Goal: Task Accomplishment & Management: Manage account settings

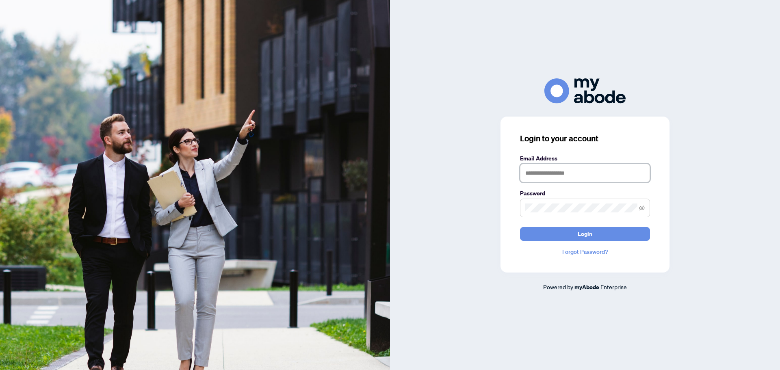
type input "**********"
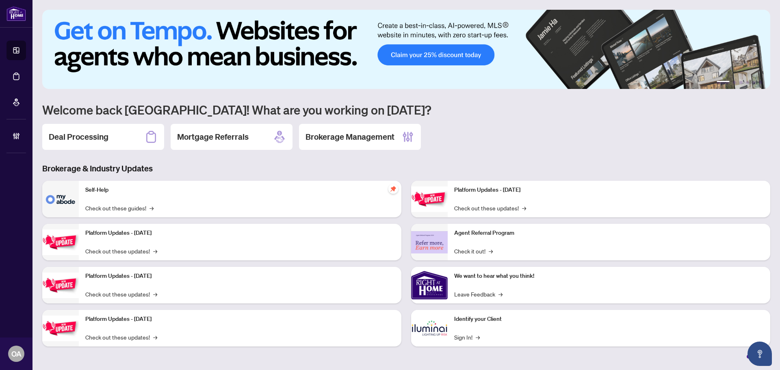
click at [126, 152] on div "1 2 3 4 5 6 Welcome back [GEOGRAPHIC_DATA]! What are you working on [DATE]? Dea…" at bounding box center [406, 184] width 728 height 349
click at [120, 138] on div "Deal Processing" at bounding box center [103, 137] width 122 height 26
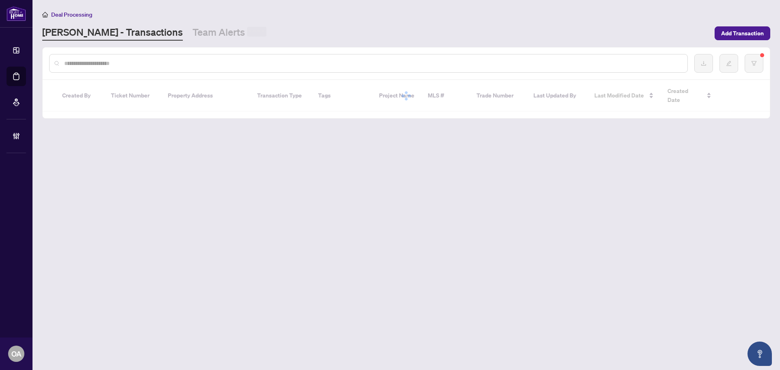
click at [112, 63] on input "text" at bounding box center [372, 63] width 617 height 9
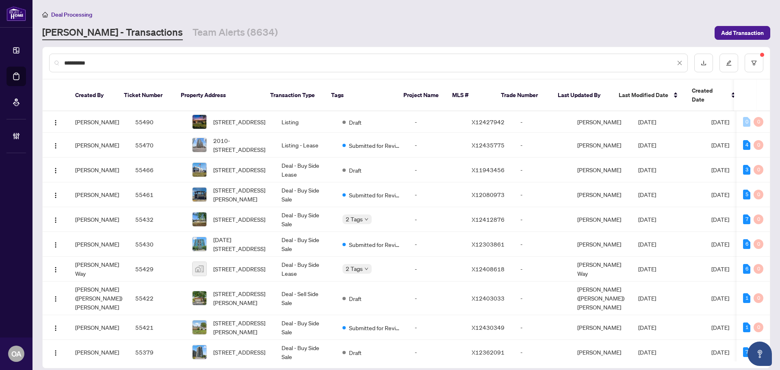
type input "**********"
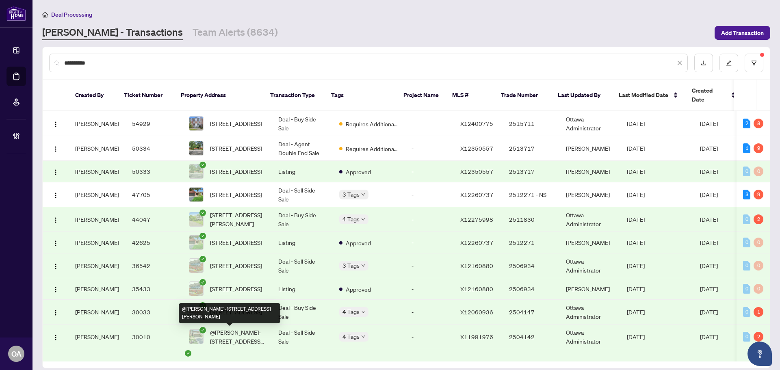
click at [247, 336] on span "@luna-3468 Paul Anka Dr, Ottawa, Ontario K1V 9K6, Canada" at bounding box center [237, 337] width 55 height 18
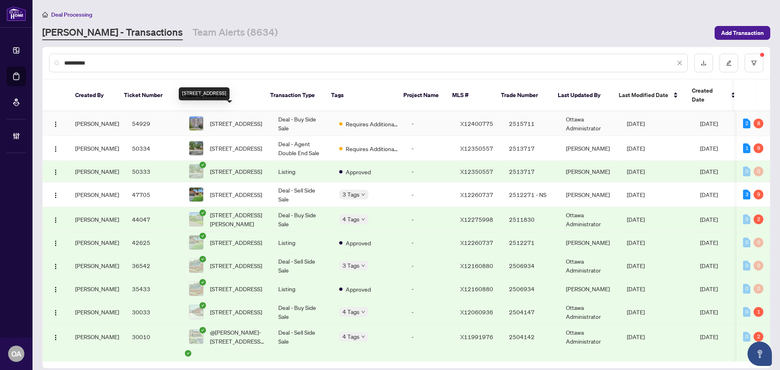
click at [240, 119] on span "608-136 Darlington Private, Ottawa, Ontario K1V 0X6, Canada" at bounding box center [236, 123] width 52 height 9
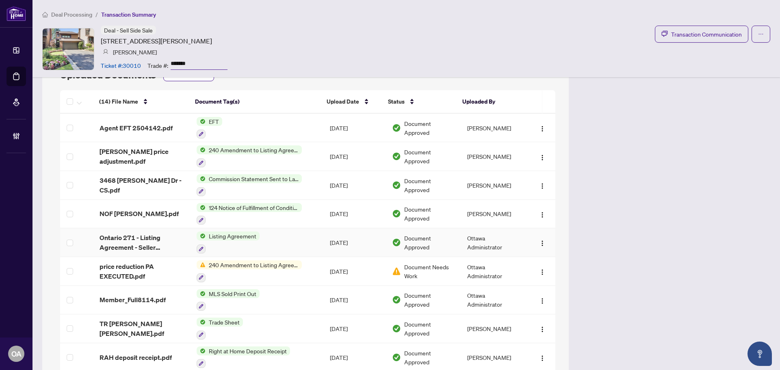
scroll to position [853, 0]
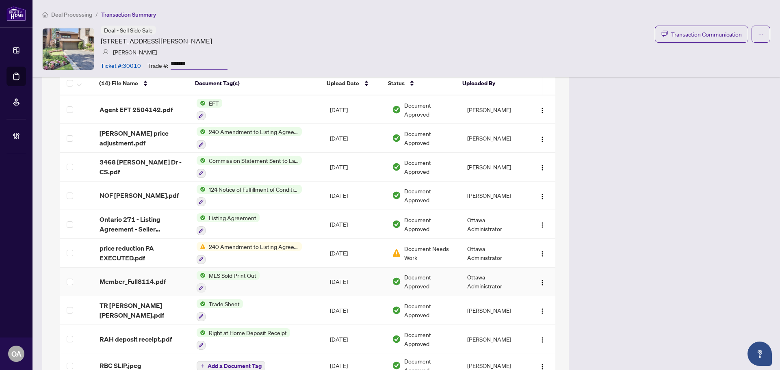
click at [150, 282] on span "Member_Full8114.pdf" at bounding box center [133, 282] width 66 height 10
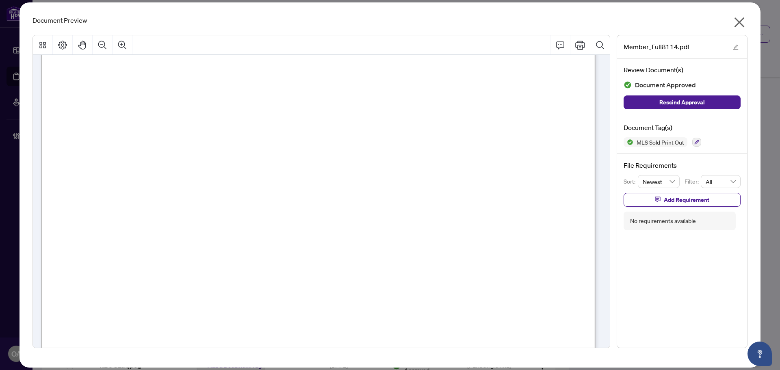
scroll to position [0, 0]
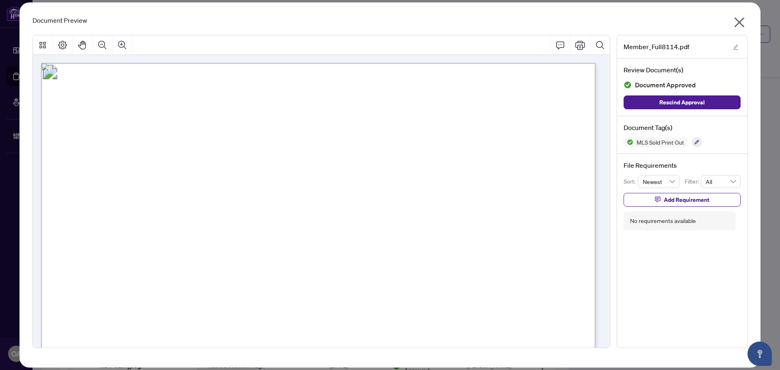
click at [738, 22] on icon "close" at bounding box center [739, 22] width 13 height 13
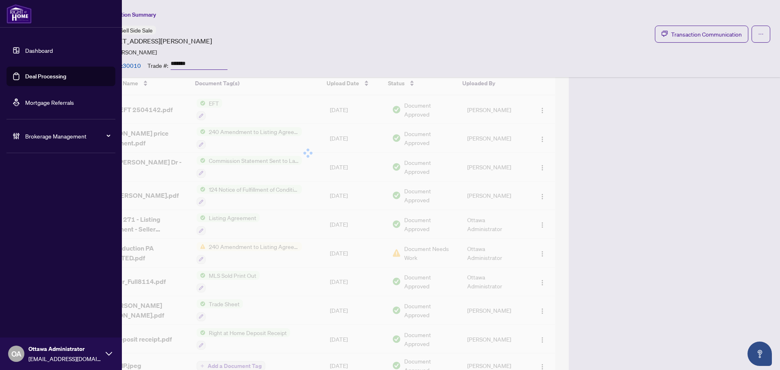
click at [25, 75] on link "Deal Processing" at bounding box center [45, 76] width 41 height 7
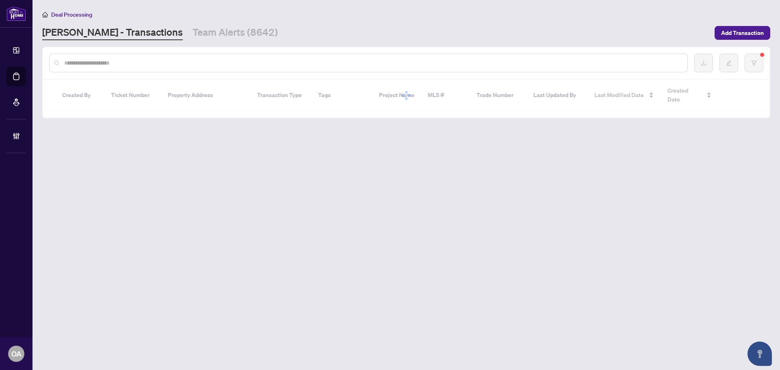
click at [145, 58] on div at bounding box center [368, 63] width 639 height 19
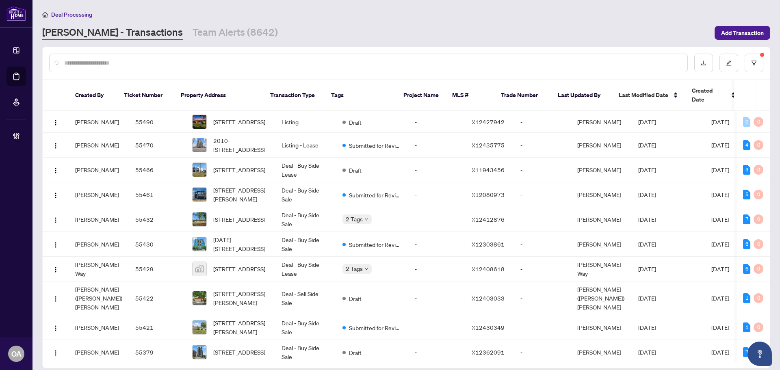
click at [145, 63] on input "text" at bounding box center [372, 63] width 617 height 9
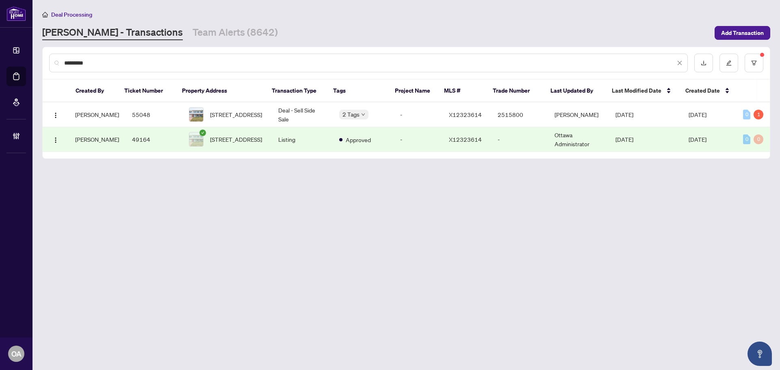
click at [286, 111] on td "Deal - Sell Side Sale" at bounding box center [302, 114] width 61 height 25
drag, startPoint x: 130, startPoint y: 62, endPoint x: 124, endPoint y: 63, distance: 7.0
click at [129, 62] on input "*********" at bounding box center [369, 63] width 611 height 9
drag, startPoint x: 123, startPoint y: 63, endPoint x: 2, endPoint y: 69, distance: 121.2
click at [9, 69] on div "Dashboard Deal Processing Mortgage Referrals Brokerage Management OA Ottawa Adm…" at bounding box center [390, 185] width 780 height 370
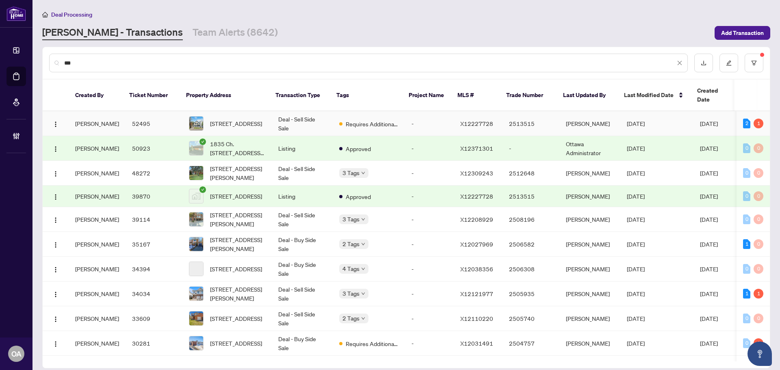
type input "***"
click at [346, 119] on span "Requires Additional Docs" at bounding box center [372, 123] width 53 height 9
click at [175, 22] on div "Deal Processing RAHR - Transactions Team Alerts (8642) Add Transaction" at bounding box center [406, 25] width 728 height 30
click at [203, 41] on main "Deal Processing RAHR - Transactions Team Alerts (8642) Add Transaction *** Crea…" at bounding box center [407, 185] width 748 height 370
click at [204, 37] on link "Team Alerts (8642)" at bounding box center [235, 33] width 85 height 15
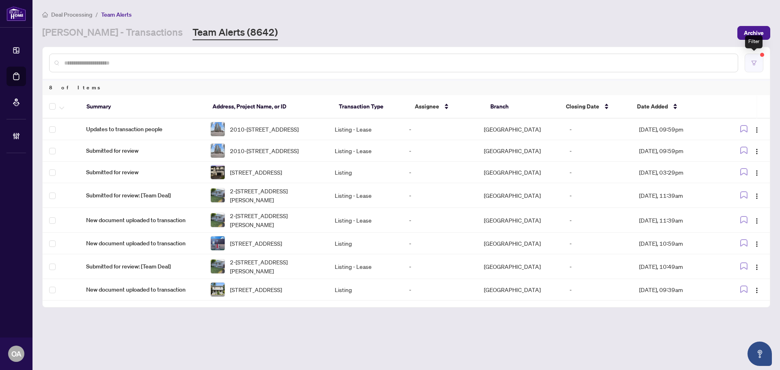
click at [758, 63] on button "button" at bounding box center [754, 63] width 19 height 19
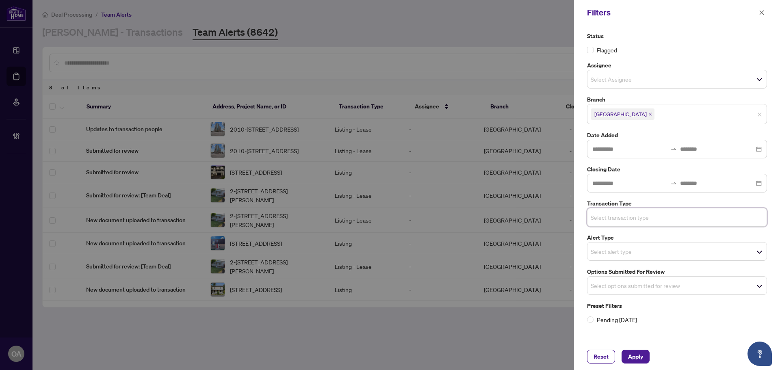
drag, startPoint x: 655, startPoint y: 290, endPoint x: 614, endPoint y: 278, distance: 42.2
click at [654, 289] on span "Select options submitted for review" at bounding box center [677, 285] width 179 height 11
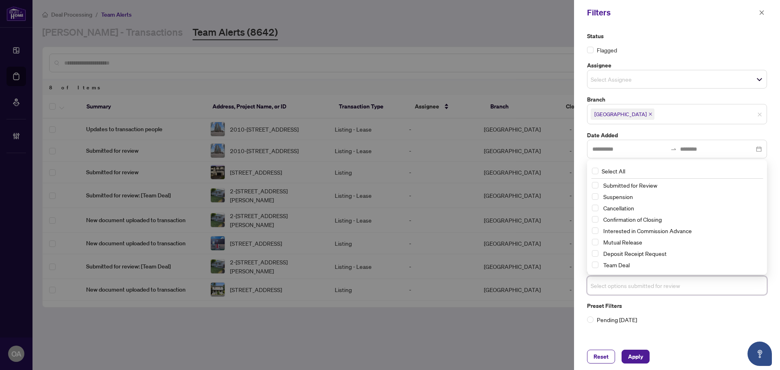
click at [599, 208] on div "Cancellation" at bounding box center [677, 208] width 170 height 10
click at [595, 197] on span "Select Suspension" at bounding box center [595, 196] width 7 height 7
click at [595, 210] on span "Select Cancellation" at bounding box center [595, 208] width 7 height 7
click at [595, 241] on span "Select Mutual Release" at bounding box center [595, 242] width 7 height 7
click at [630, 342] on div "Status Flagged Assignee Select Assignee Branch Ottawa Date Added Closing Date T…" at bounding box center [677, 184] width 206 height 318
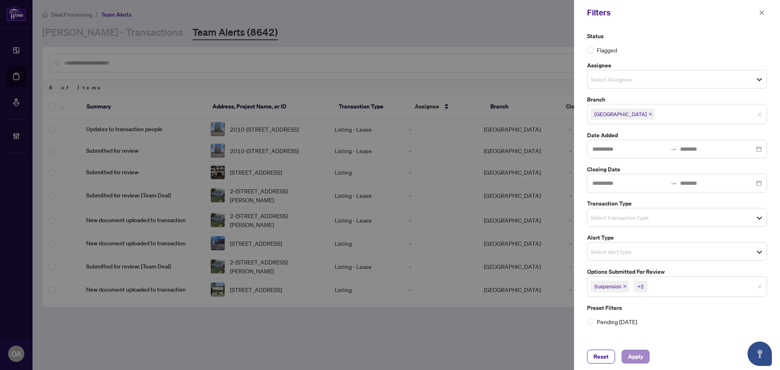
click at [652, 358] on div "Reset Apply" at bounding box center [677, 357] width 180 height 14
click at [651, 359] on div "Reset Apply" at bounding box center [677, 357] width 180 height 14
click at [647, 359] on button "Apply" at bounding box center [636, 357] width 28 height 14
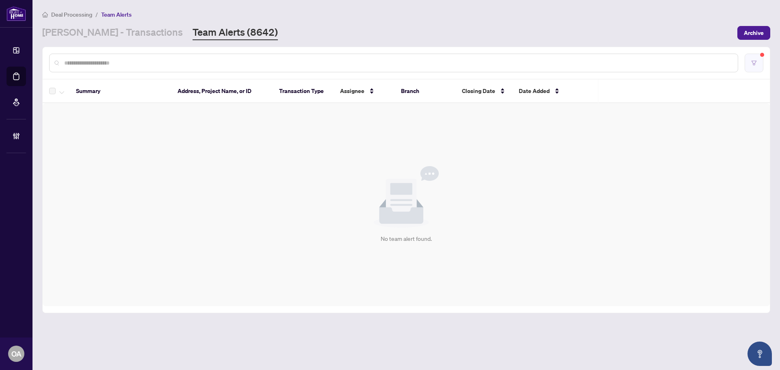
click at [758, 66] on button "button" at bounding box center [754, 63] width 19 height 19
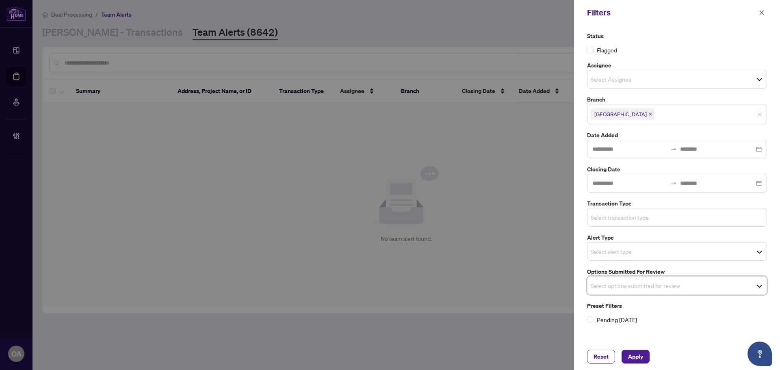
click at [614, 222] on input "search" at bounding box center [619, 218] width 57 height 10
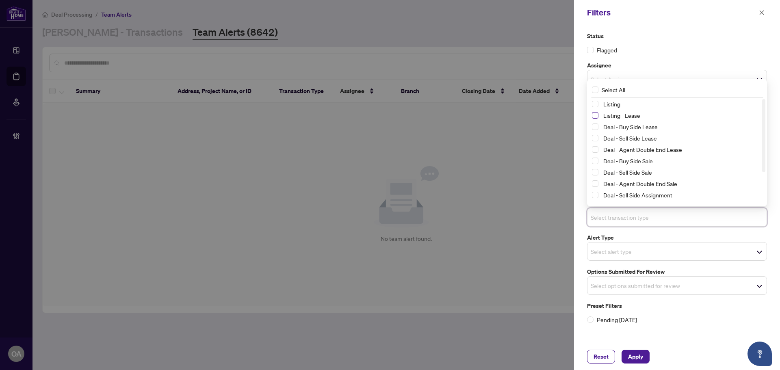
click at [595, 114] on span "Select Listing - Lease" at bounding box center [595, 115] width 7 height 7
click at [594, 103] on span "Select Listing" at bounding box center [595, 104] width 7 height 7
click at [623, 350] on div "Reset Apply" at bounding box center [677, 356] width 206 height 27
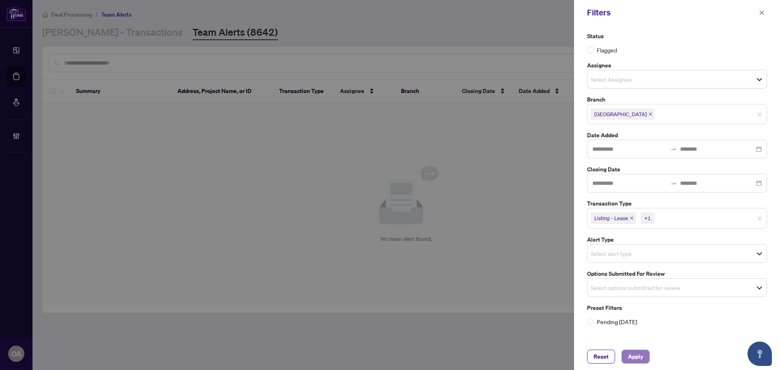
click at [640, 352] on span "Apply" at bounding box center [635, 356] width 15 height 13
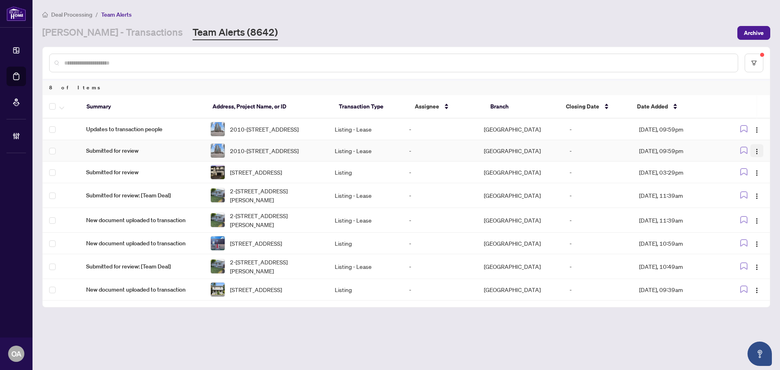
click at [751, 154] on button "button" at bounding box center [757, 150] width 13 height 13
click at [754, 198] on span "Complete Item" at bounding box center [738, 197] width 38 height 9
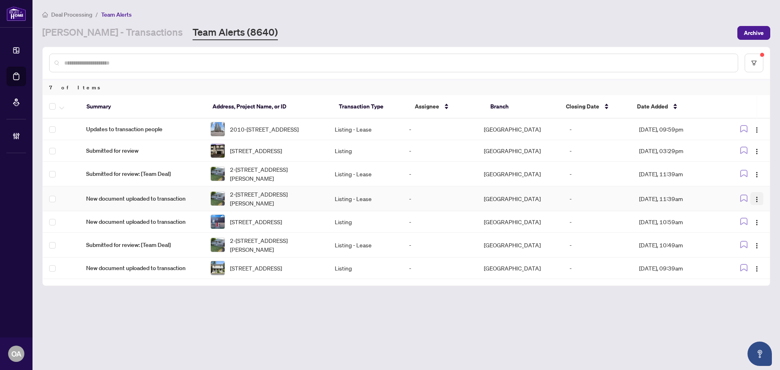
click at [759, 203] on img "button" at bounding box center [757, 199] width 7 height 7
click at [755, 245] on span "Complete Item" at bounding box center [738, 247] width 38 height 9
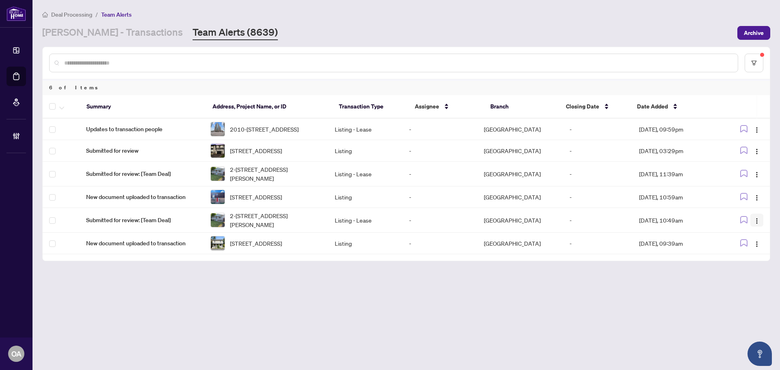
click at [759, 224] on img "button" at bounding box center [757, 221] width 7 height 7
drag, startPoint x: 757, startPoint y: 272, endPoint x: 701, endPoint y: 261, distance: 56.5
click at [756, 272] on span "Complete Item" at bounding box center [738, 271] width 38 height 9
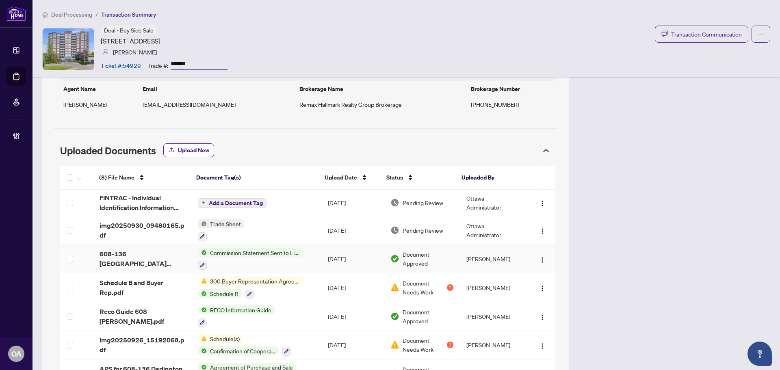
scroll to position [699, 0]
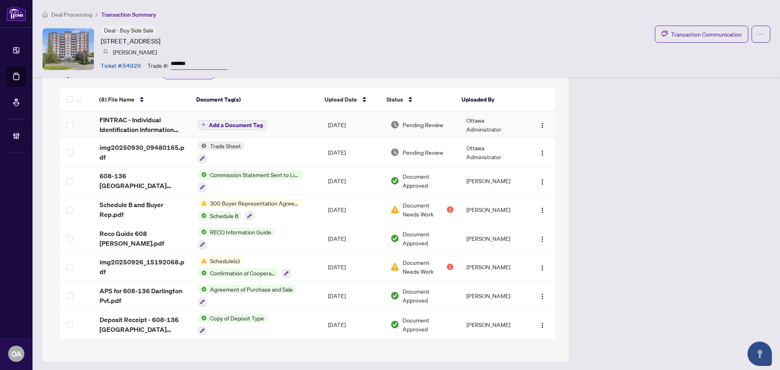
click at [142, 123] on span "FINTRAC - Individual Identification Information Record EXECUTED 2.pdf" at bounding box center [142, 125] width 85 height 20
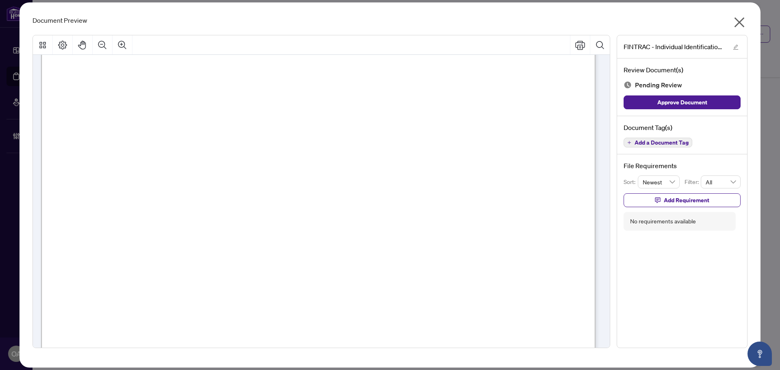
scroll to position [122, 0]
click at [738, 23] on icon "close" at bounding box center [740, 22] width 10 height 10
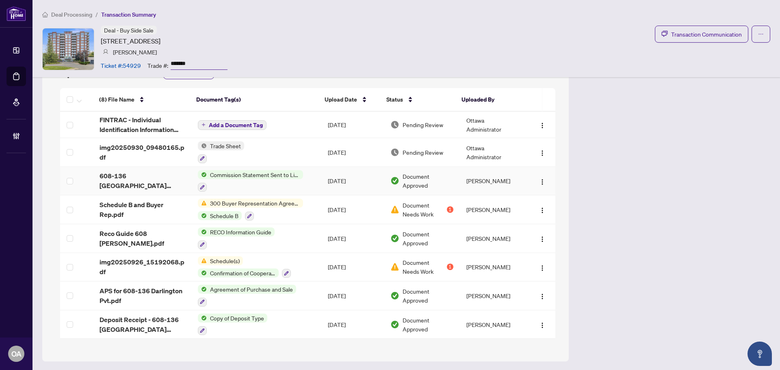
scroll to position [536, 0]
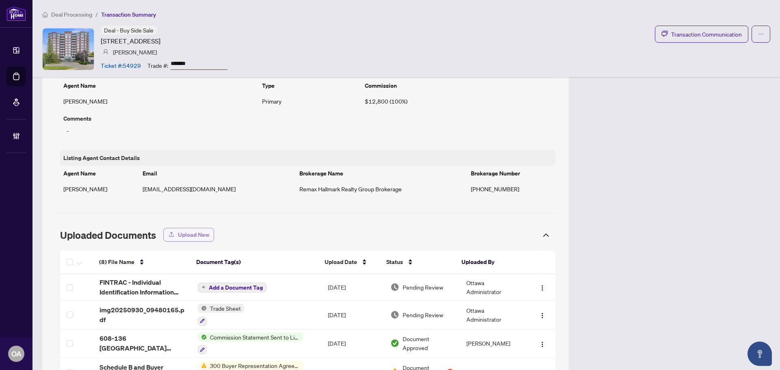
click at [205, 230] on span "Upload New" at bounding box center [193, 234] width 31 height 13
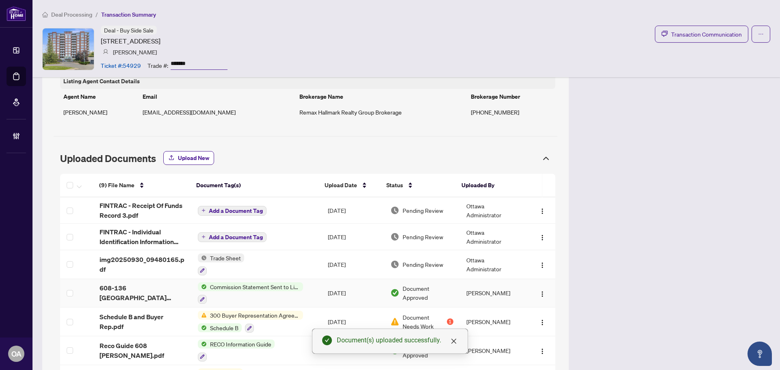
scroll to position [658, 0]
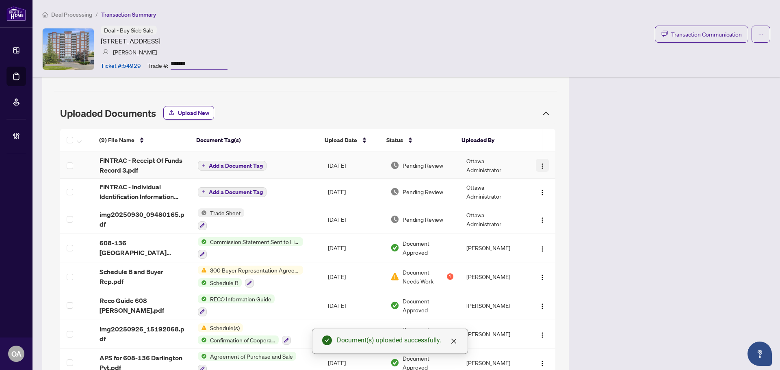
click at [539, 166] on img "button" at bounding box center [542, 166] width 7 height 7
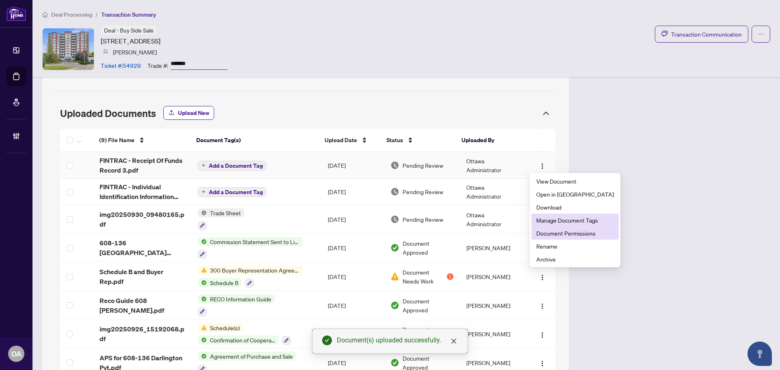
click at [560, 232] on span "Document Permissions" at bounding box center [575, 233] width 78 height 9
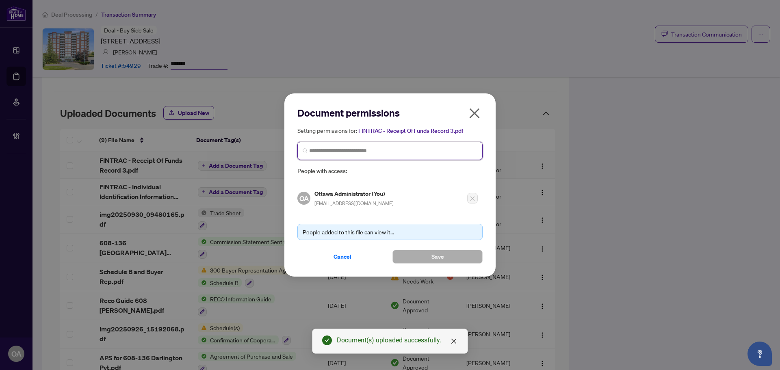
click at [347, 153] on input "search" at bounding box center [393, 151] width 168 height 9
type input "**********"
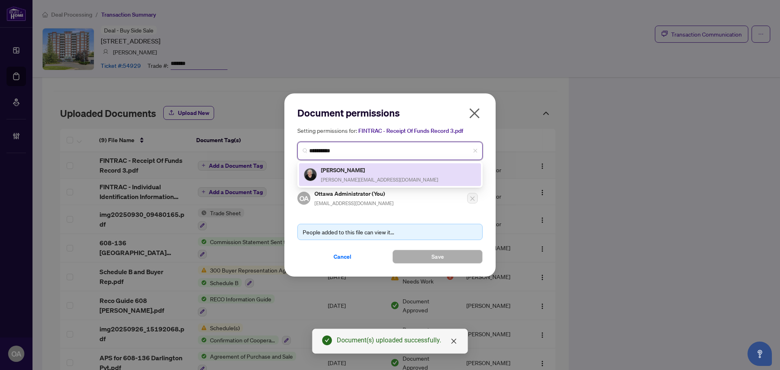
click at [358, 172] on h5 "[PERSON_NAME]" at bounding box center [379, 169] width 117 height 9
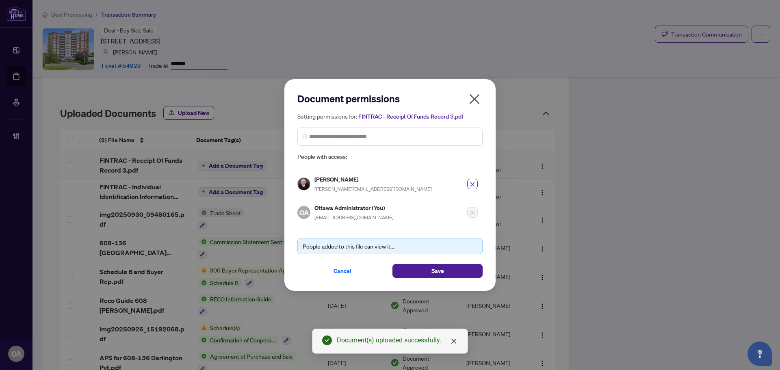
click at [430, 259] on div "People added to this file can view it... Cancel Save" at bounding box center [389, 253] width 185 height 50
click at [434, 266] on span "Save" at bounding box center [438, 271] width 13 height 13
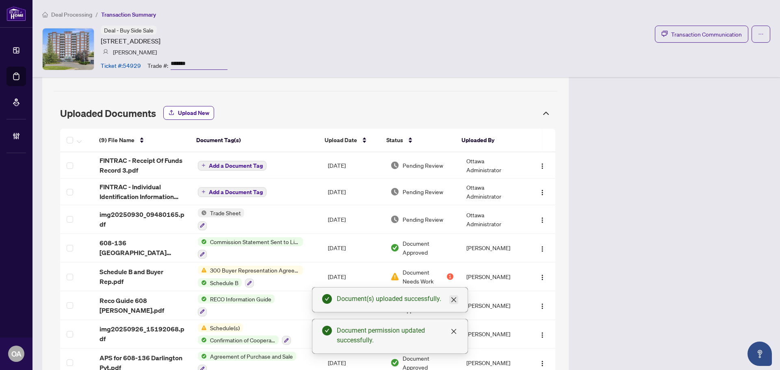
click at [450, 301] on link "Close" at bounding box center [453, 299] width 9 height 9
click at [454, 332] on icon "close" at bounding box center [454, 331] width 5 height 5
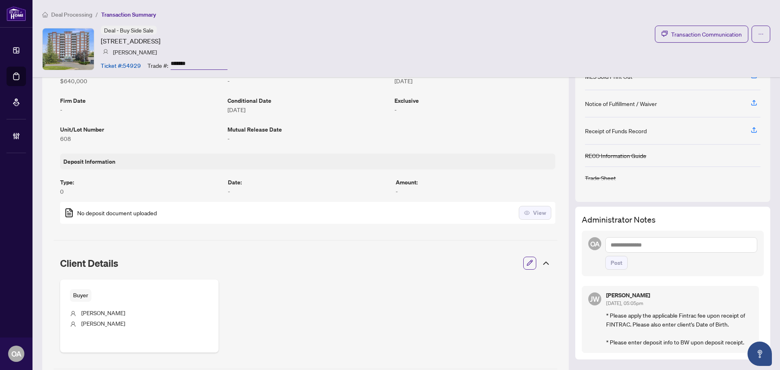
scroll to position [244, 0]
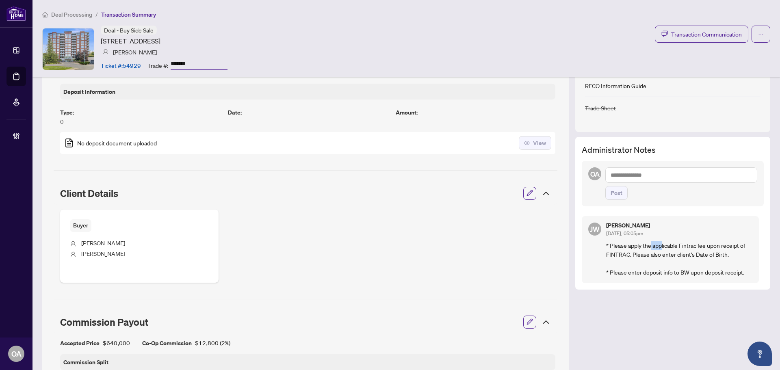
drag, startPoint x: 648, startPoint y: 250, endPoint x: 697, endPoint y: 248, distance: 48.8
click at [688, 249] on p "* Please apply the applicable Fintrac fee upon receipt of FINTRAC. Please also …" at bounding box center [679, 259] width 146 height 36
click at [709, 248] on p "* Please apply the applicable Fintrac fee upon receipt of FINTRAC. Please also …" at bounding box center [679, 259] width 146 height 36
click at [623, 271] on p "* Please apply the applicable Fintrac fee upon receipt of FINTRAC. Please also …" at bounding box center [679, 259] width 146 height 36
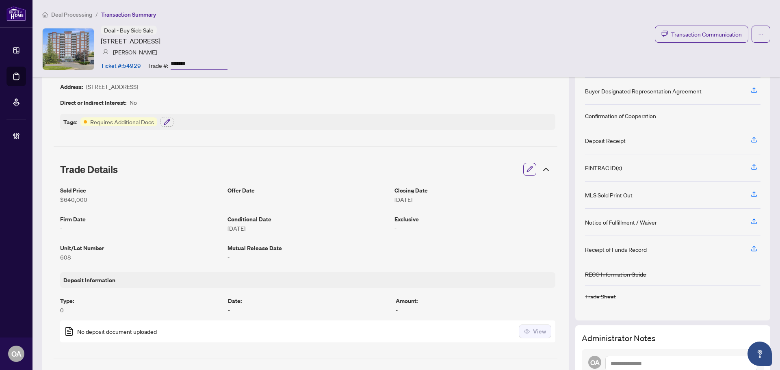
scroll to position [0, 0]
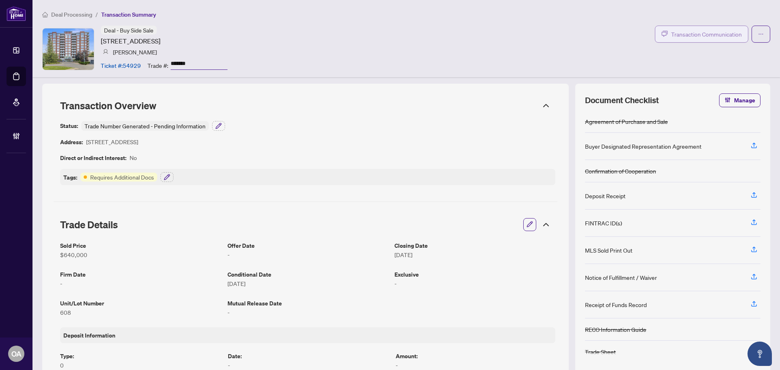
click at [719, 28] on button "Transaction Communication" at bounding box center [701, 34] width 93 height 17
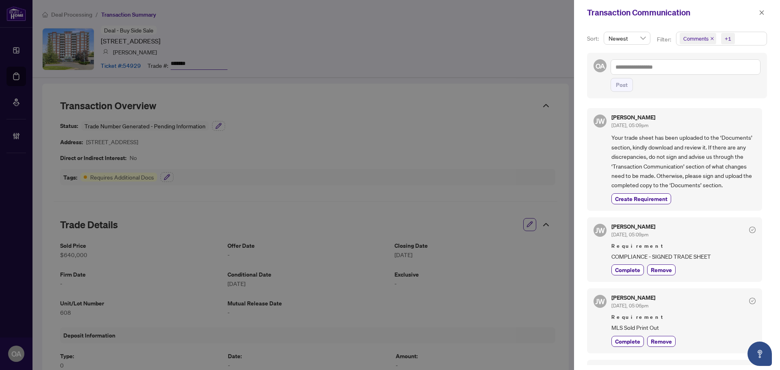
click at [712, 39] on icon "close" at bounding box center [712, 39] width 4 height 4
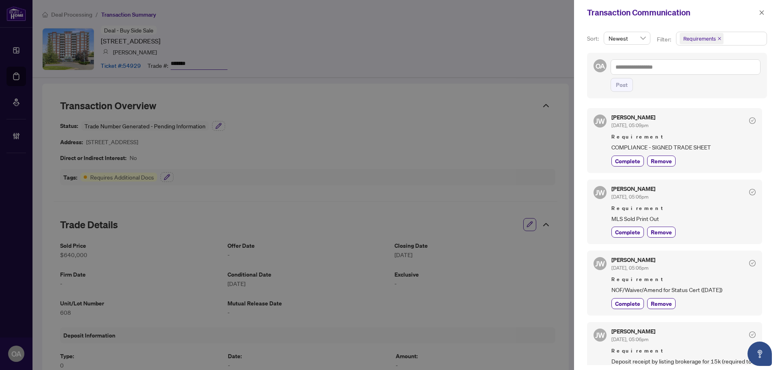
click at [721, 146] on span "COMPLIANCE - SIGNED TRADE SHEET" at bounding box center [684, 147] width 144 height 9
click at [731, 205] on span "Requirement" at bounding box center [684, 208] width 144 height 8
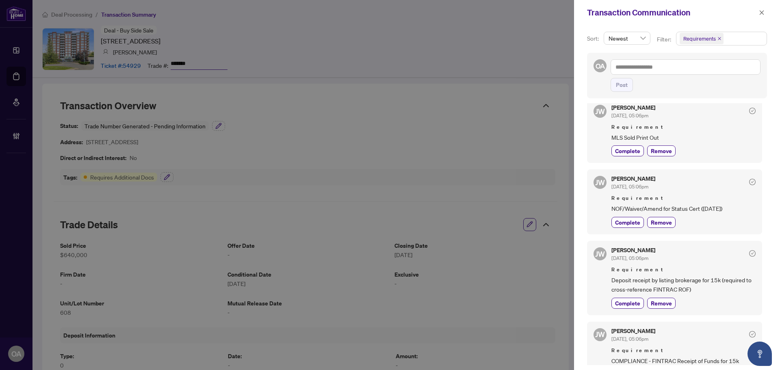
click at [706, 204] on span "NOF/Waiver/Amend for Status Cert (Oct 3)" at bounding box center [684, 208] width 144 height 9
click at [709, 252] on div "Jackie Wu Sep/29/2025, 05:06pm" at bounding box center [684, 254] width 144 height 15
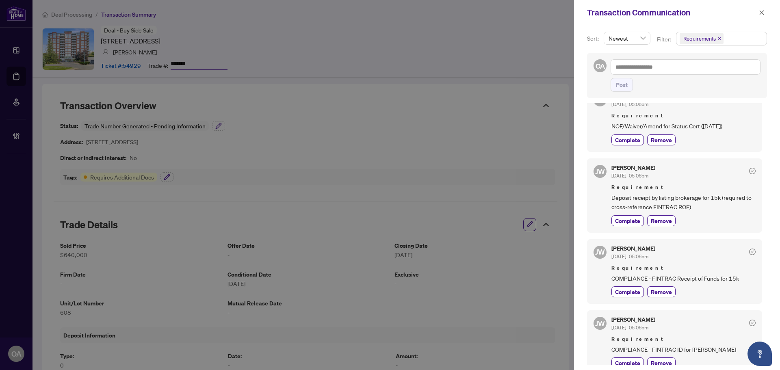
scroll to position [244, 0]
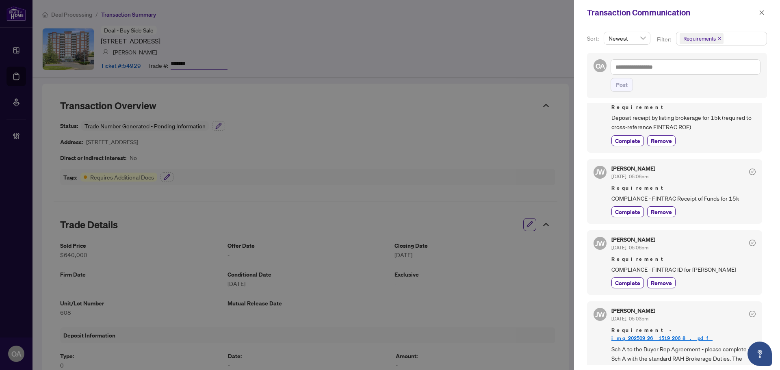
click at [699, 198] on span "COMPLIANCE - FINTRAC Receipt of Funds for 15k" at bounding box center [684, 198] width 144 height 9
drag, startPoint x: 614, startPoint y: 206, endPoint x: 734, endPoint y: 206, distance: 120.3
click at [734, 206] on div "Complete Remove" at bounding box center [684, 211] width 144 height 11
click at [721, 200] on span "COMPLIANCE - FINTRAC Receipt of Funds for 15k" at bounding box center [684, 198] width 144 height 9
drag, startPoint x: 622, startPoint y: 267, endPoint x: 723, endPoint y: 267, distance: 101.2
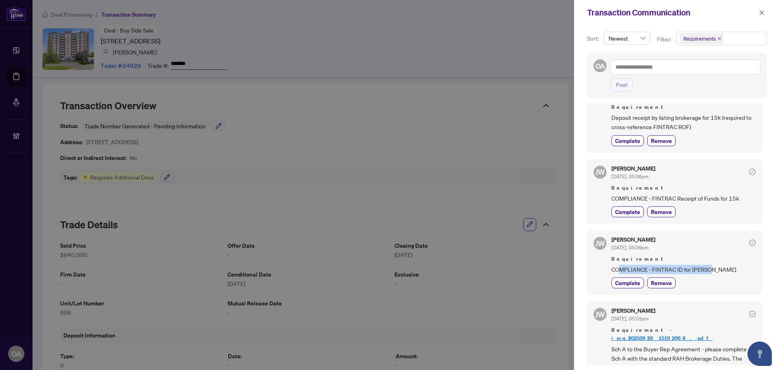
click at [721, 267] on span "COMPLIANCE - FINTRAC ID for Rosalind McWilliam" at bounding box center [684, 269] width 144 height 9
click at [723, 267] on span "COMPLIANCE - FINTRAC ID for Rosalind McWilliam" at bounding box center [684, 269] width 144 height 9
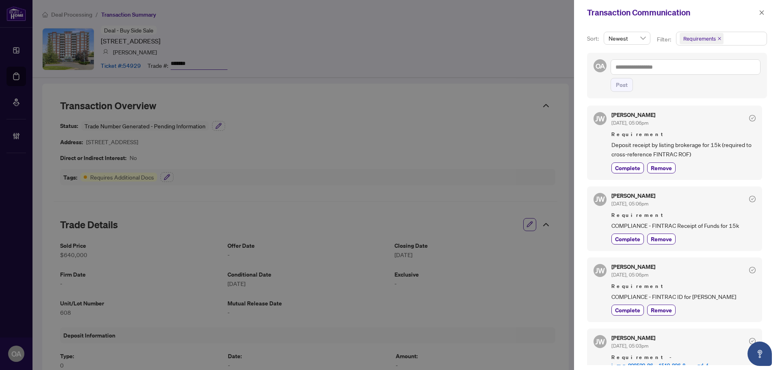
scroll to position [203, 0]
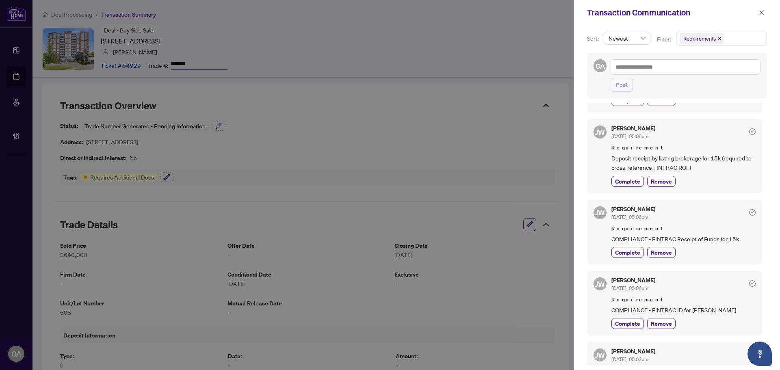
click at [723, 202] on div "JW Jackie Wu Sep/29/2025, 05:06pm Requirement COMPLIANCE - FINTRAC Receipt of F…" at bounding box center [674, 232] width 175 height 65
drag, startPoint x: 633, startPoint y: 160, endPoint x: 713, endPoint y: 159, distance: 80.1
click at [710, 159] on span "Deposit receipt by listing brokerage for 15k (required to cross-reference FINTR…" at bounding box center [684, 163] width 144 height 19
click at [734, 159] on span "Deposit receipt by listing brokerage for 15k (required to cross-reference FINTR…" at bounding box center [684, 163] width 144 height 19
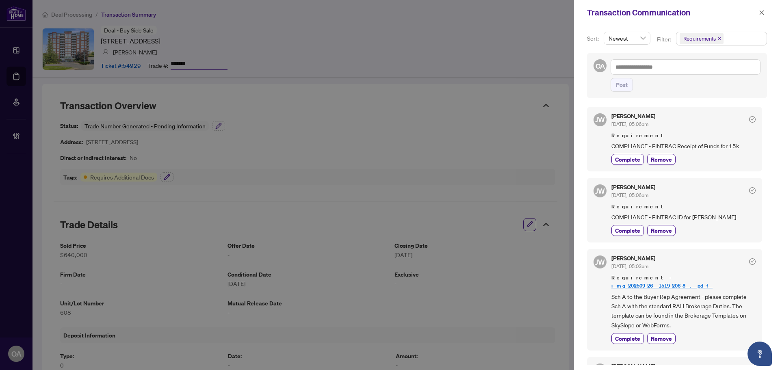
scroll to position [354, 0]
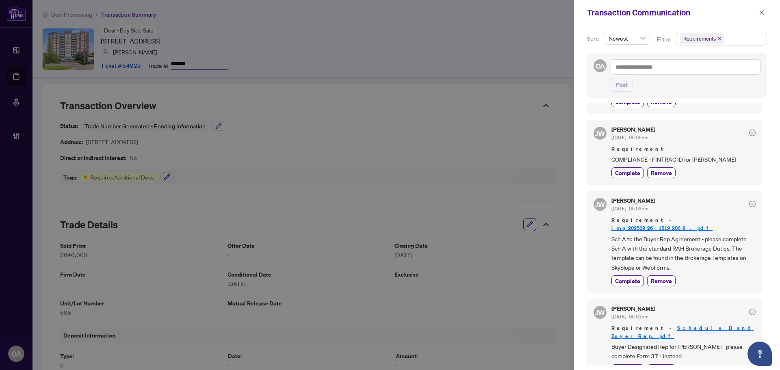
click at [675, 247] on span "Sch A to the Buyer Rep Agreement - please complete Sch A with the standard RAH …" at bounding box center [684, 253] width 144 height 38
click at [728, 243] on span "Sch A to the Buyer Rep Agreement - please complete Sch A with the standard RAH …" at bounding box center [684, 253] width 144 height 38
drag, startPoint x: 656, startPoint y: 235, endPoint x: 708, endPoint y: 235, distance: 52.0
click at [696, 235] on span "Sch A to the Buyer Rep Agreement - please complete Sch A with the standard RAH …" at bounding box center [684, 253] width 144 height 38
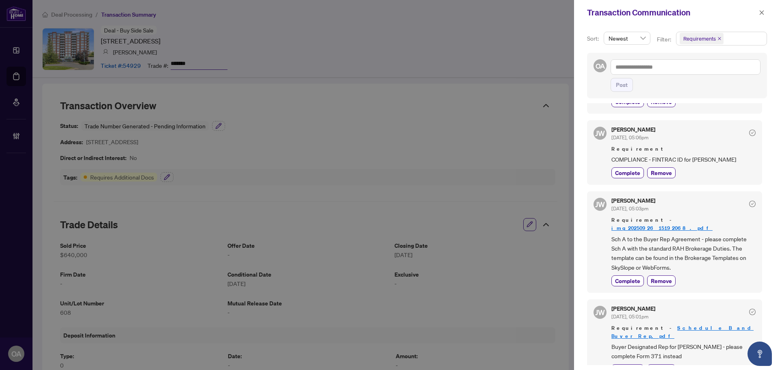
click at [708, 235] on span "Sch A to the Buyer Rep Agreement - please complete Sch A with the standard RAH …" at bounding box center [684, 253] width 144 height 38
click at [712, 252] on span "Sch A to the Buyer Rep Agreement - please complete Sch A with the standard RAH …" at bounding box center [684, 253] width 144 height 38
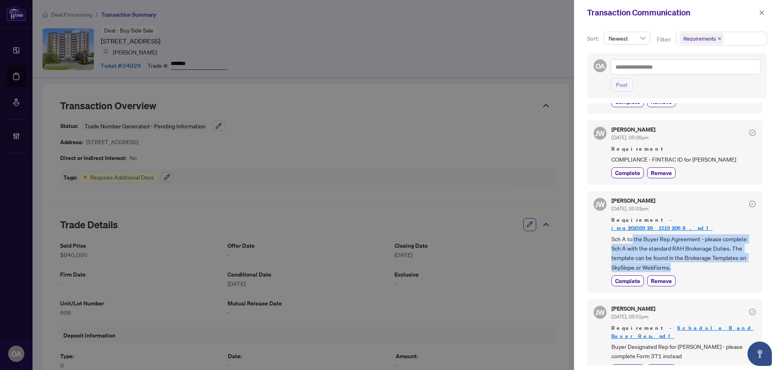
drag, startPoint x: 663, startPoint y: 245, endPoint x: 623, endPoint y: 232, distance: 41.8
click at [621, 234] on span "Sch A to the Buyer Rep Agreement - please complete Sch A with the standard RAH …" at bounding box center [684, 253] width 144 height 38
click at [694, 253] on span "Sch A to the Buyer Rep Agreement - please complete Sch A with the standard RAH …" at bounding box center [684, 253] width 144 height 38
drag, startPoint x: 688, startPoint y: 339, endPoint x: 610, endPoint y: 338, distance: 78.0
click at [611, 339] on div "JW Jackie Wu Sep/29/2025, 05:01pm Requirement - Schedule B and Buyer Rep.pdf Bu…" at bounding box center [674, 341] width 175 height 82
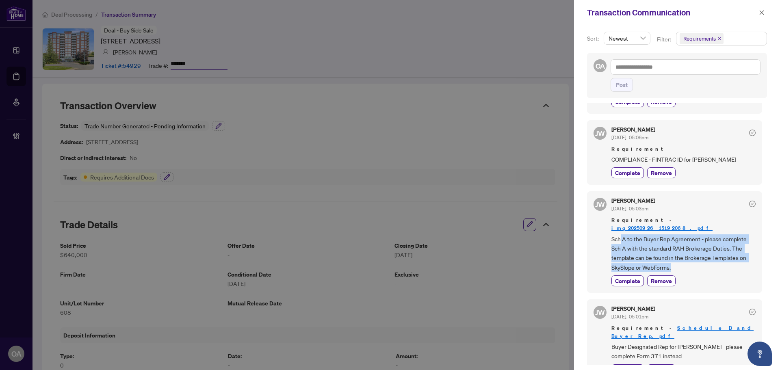
click at [611, 338] on div "JW Jackie Wu Sep/29/2025, 05:01pm Requirement - Schedule B and Buyer Rep.pdf Bu…" at bounding box center [674, 341] width 175 height 82
click at [762, 15] on icon "close" at bounding box center [762, 13] width 6 height 6
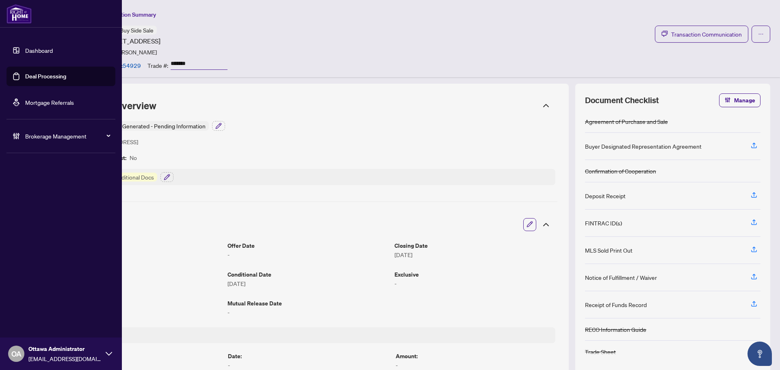
click at [25, 77] on link "Deal Processing" at bounding box center [45, 76] width 41 height 7
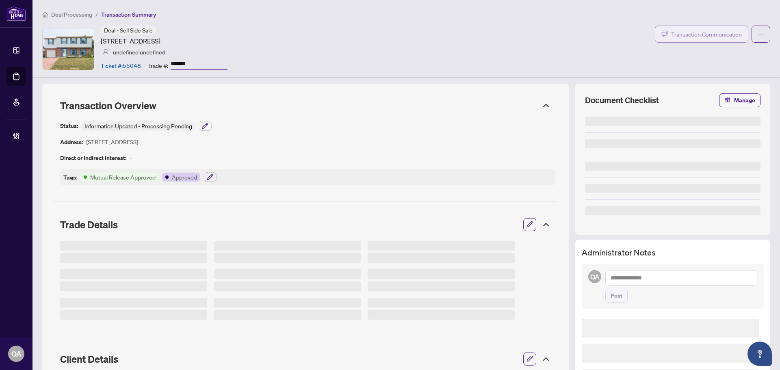
click at [671, 30] on span "Transaction Communication" at bounding box center [706, 34] width 71 height 9
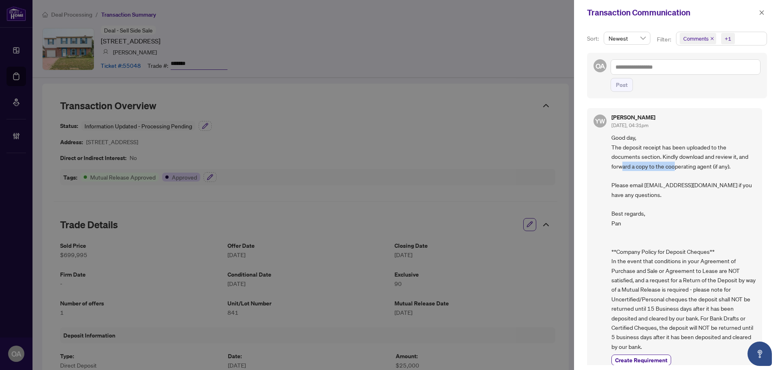
drag, startPoint x: 624, startPoint y: 167, endPoint x: 713, endPoint y: 167, distance: 88.6
click at [710, 167] on span "Good day, The deposit receipt has been uploaded to the documents section. Kindl…" at bounding box center [684, 242] width 144 height 219
click at [716, 167] on span "Good day, The deposit receipt has been uploaded to the documents section. Kindl…" at bounding box center [684, 242] width 144 height 219
drag, startPoint x: 616, startPoint y: 185, endPoint x: 743, endPoint y: 184, distance: 127.2
click at [739, 184] on span "Good day, The deposit receipt has been uploaded to the documents section. Kindl…" at bounding box center [684, 242] width 144 height 219
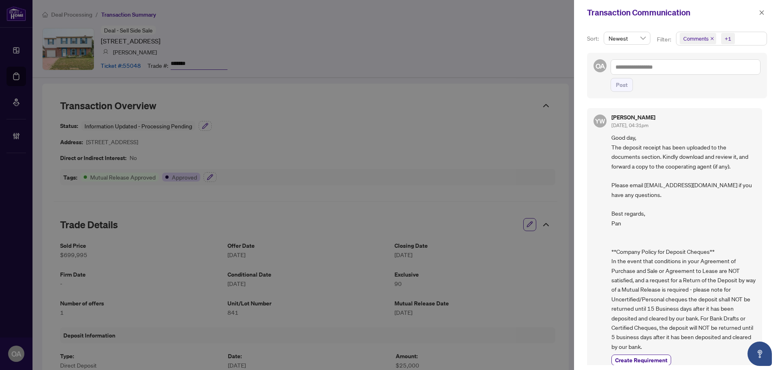
click at [743, 184] on span "Good day, The deposit receipt has been uploaded to the documents section. Kindl…" at bounding box center [684, 242] width 144 height 219
drag, startPoint x: 661, startPoint y: 151, endPoint x: 702, endPoint y: 151, distance: 40.6
click at [693, 151] on span "Good day, The deposit receipt has been uploaded to the documents section. Kindl…" at bounding box center [684, 242] width 144 height 219
click at [702, 151] on span "Good day, The deposit receipt has been uploaded to the documents section. Kindl…" at bounding box center [684, 242] width 144 height 219
drag, startPoint x: 643, startPoint y: 155, endPoint x: 715, endPoint y: 155, distance: 72.7
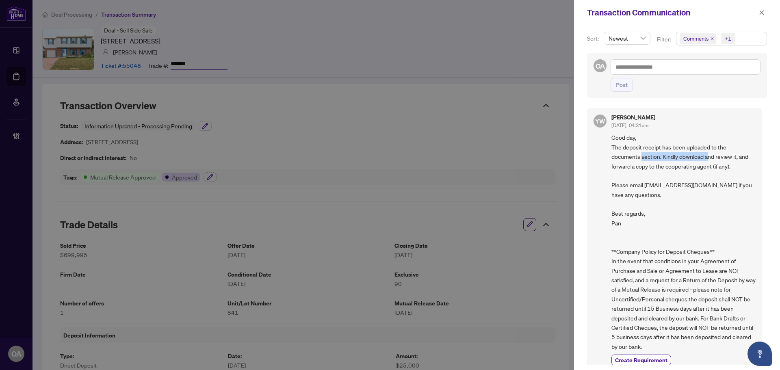
click at [715, 155] on span "Good day, The deposit receipt has been uploaded to the documents section. Kindl…" at bounding box center [684, 242] width 144 height 219
click at [679, 157] on span "Good day, The deposit receipt has been uploaded to the documents section. Kindl…" at bounding box center [684, 242] width 144 height 219
click at [680, 157] on span "Good day, The deposit receipt has been uploaded to the documents section. Kindl…" at bounding box center [684, 242] width 144 height 219
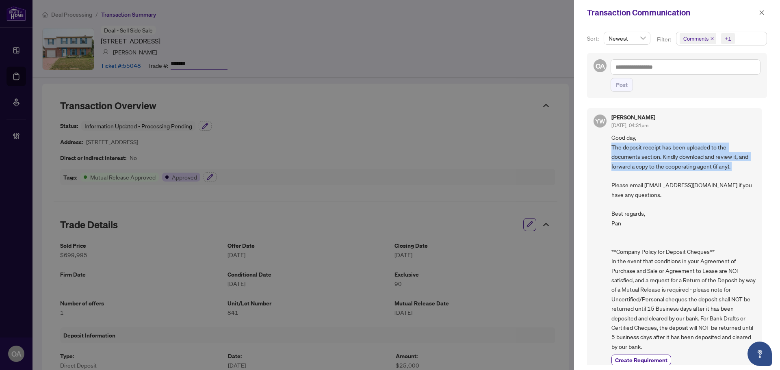
click at [680, 157] on span "Good day, The deposit receipt has been uploaded to the documents section. Kindl…" at bounding box center [684, 242] width 144 height 219
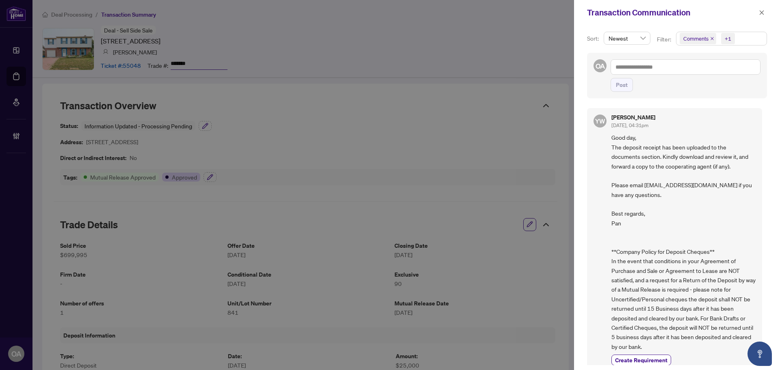
click at [727, 102] on div "Sort: Newest Filter: Comments +1 OA Post YW YuPan Wang Sep/30/2025, 04:31pm Goo…" at bounding box center [677, 197] width 206 height 345
click at [761, 13] on icon "close" at bounding box center [762, 13] width 6 height 6
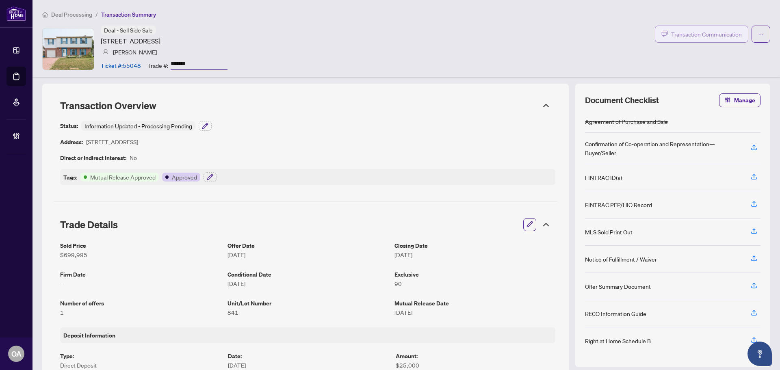
click at [680, 32] on span "Transaction Communication" at bounding box center [706, 34] width 71 height 9
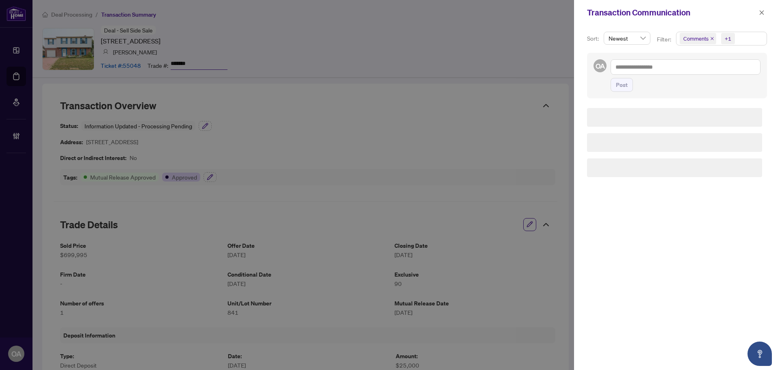
click at [677, 33] on div "Comments" at bounding box center [697, 38] width 41 height 13
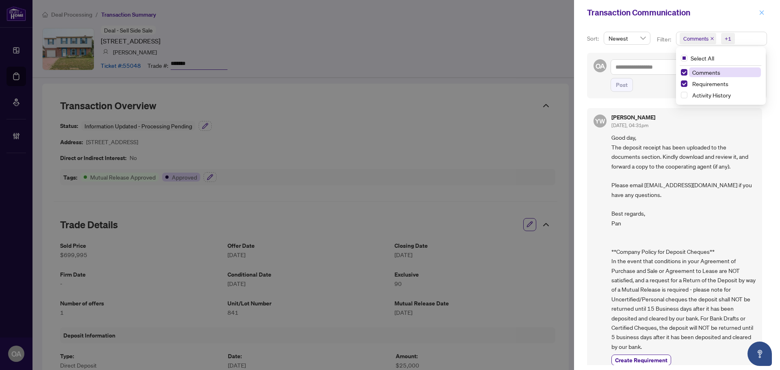
click at [762, 13] on icon "close" at bounding box center [762, 12] width 4 height 4
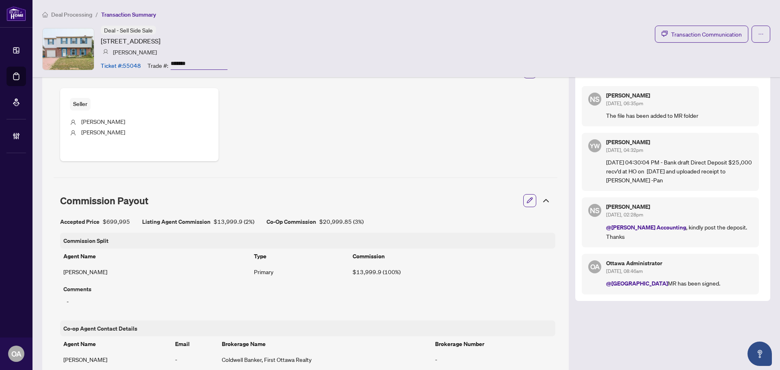
scroll to position [284, 0]
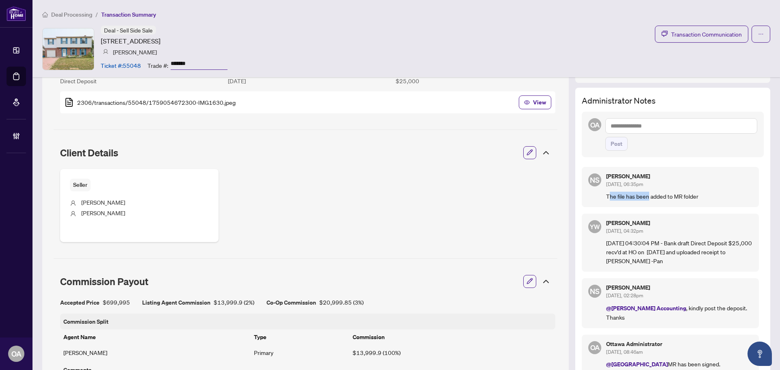
drag, startPoint x: 610, startPoint y: 196, endPoint x: 686, endPoint y: 196, distance: 76.4
click at [669, 196] on p "The file has been added to MR folder" at bounding box center [679, 196] width 146 height 9
click at [686, 196] on p "The file has been added to MR folder" at bounding box center [679, 196] width 146 height 9
click at [687, 196] on p "The file has been added to MR folder" at bounding box center [679, 196] width 146 height 9
click at [708, 43] on div "Deal - Sell Side Sale 841 Thorndale Dr, Ottawa, Ontario K1V 6Y1, Canada James E…" at bounding box center [406, 49] width 728 height 47
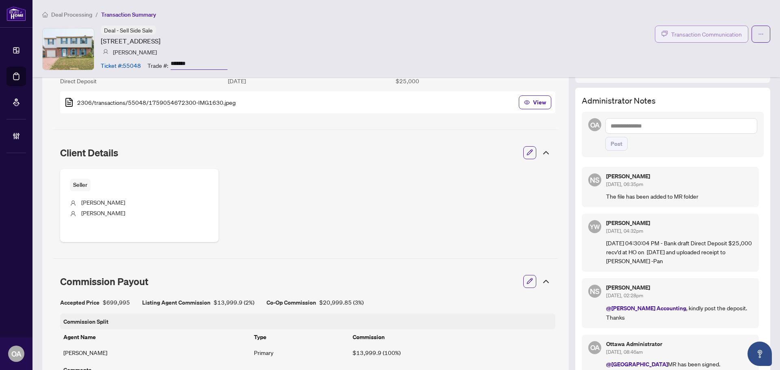
click at [708, 37] on span "Transaction Communication" at bounding box center [706, 34] width 71 height 9
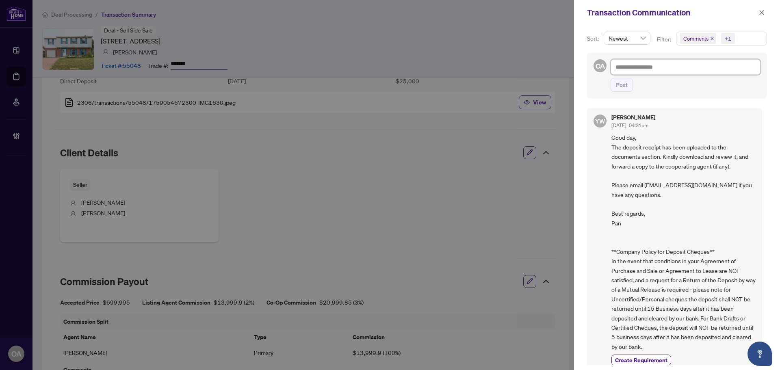
click at [669, 67] on textarea at bounding box center [686, 66] width 150 height 15
click at [762, 13] on icon "close" at bounding box center [762, 12] width 4 height 4
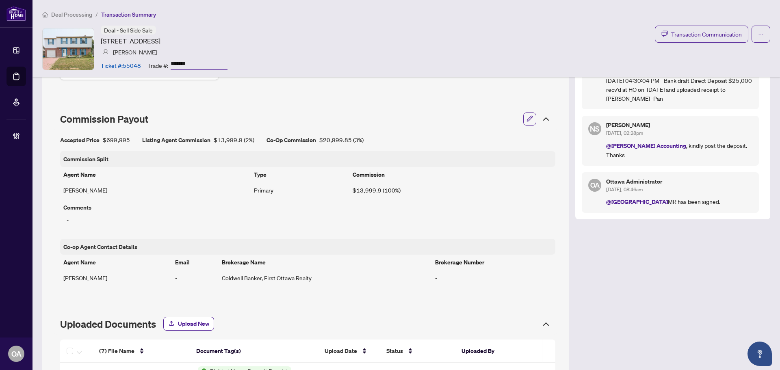
scroll to position [244, 0]
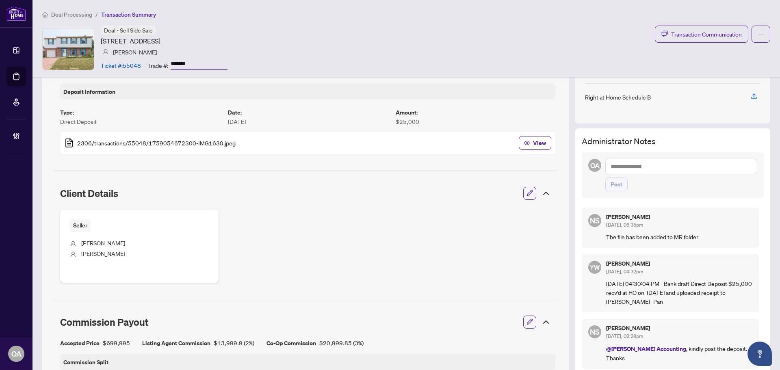
click at [628, 167] on textarea at bounding box center [682, 166] width 152 height 15
click at [585, 186] on div "OA @yu *** Joyce Yu en Yu Pan Wang Post" at bounding box center [673, 175] width 182 height 46
click at [640, 168] on textarea "***" at bounding box center [682, 166] width 152 height 15
click at [655, 167] on textarea "*" at bounding box center [682, 166] width 152 height 15
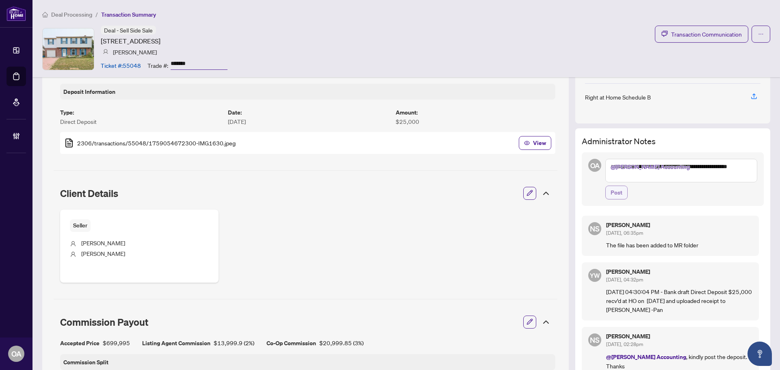
type textarea "**********"
click at [612, 187] on span "Post" at bounding box center [617, 192] width 12 height 13
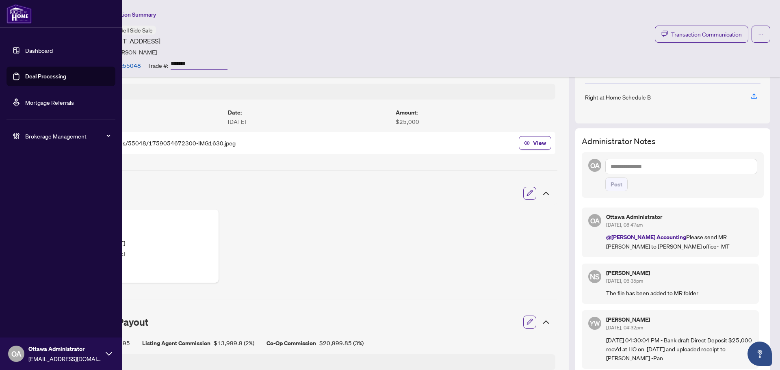
click at [25, 74] on link "Deal Processing" at bounding box center [45, 76] width 41 height 7
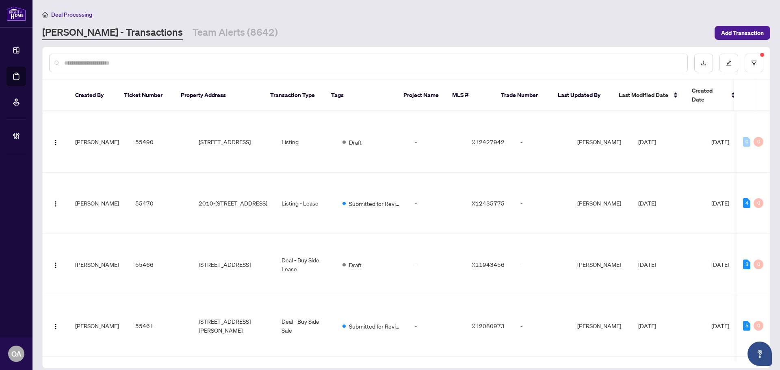
click at [148, 63] on input "text" at bounding box center [372, 63] width 617 height 9
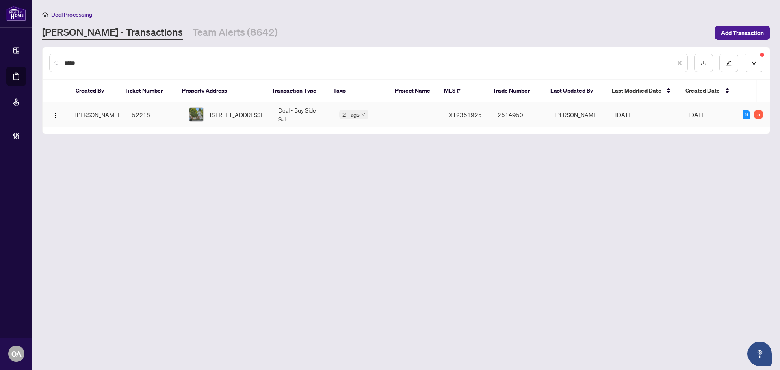
type input "*****"
click at [291, 114] on td "Deal - Buy Side Sale" at bounding box center [302, 114] width 61 height 25
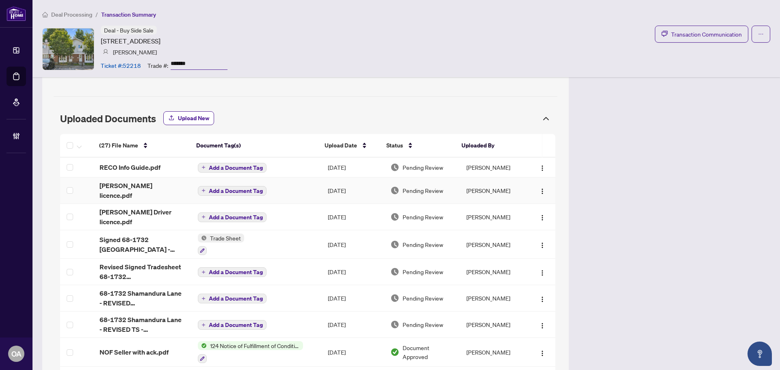
scroll to position [772, 0]
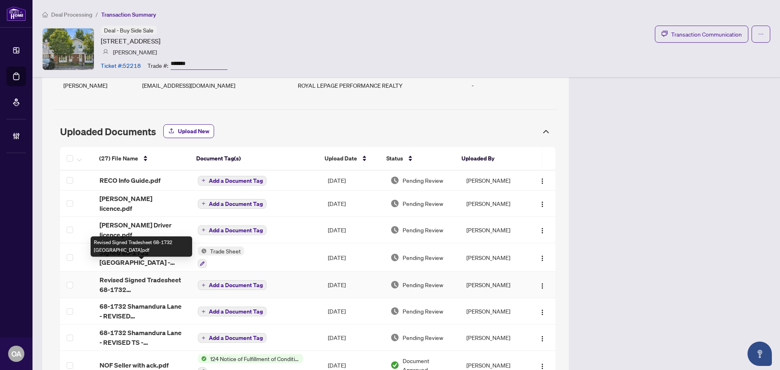
click at [171, 275] on span "Revised Signed Tradesheet 68-1732 [GEOGRAPHIC_DATA]pdf" at bounding box center [142, 285] width 85 height 20
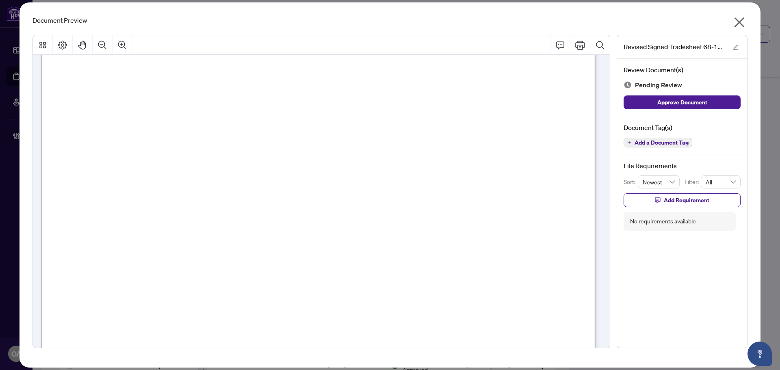
scroll to position [0, 0]
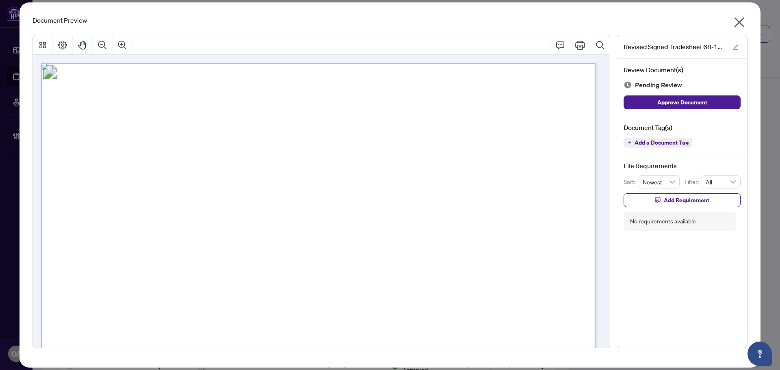
click at [745, 21] on icon "close" at bounding box center [739, 22] width 13 height 13
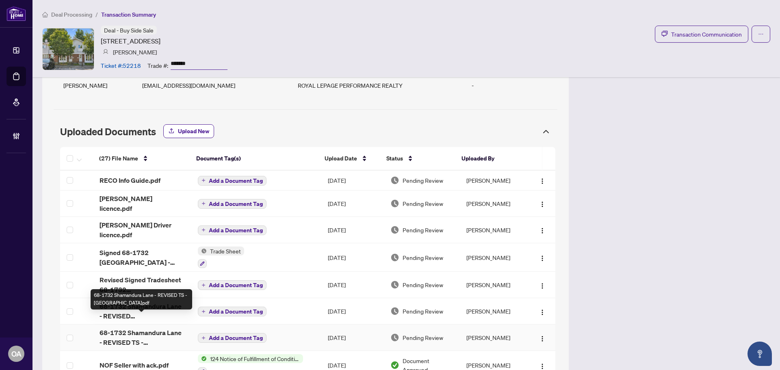
click at [160, 328] on span "68-1732 Shamandura Lane - REVISED TS - [GEOGRAPHIC_DATA]pdf" at bounding box center [142, 338] width 85 height 20
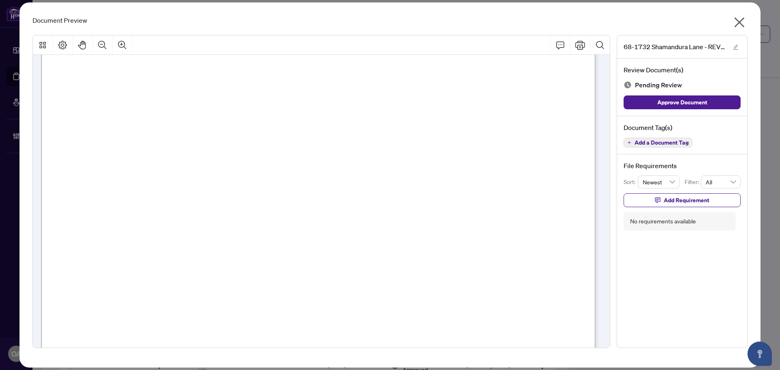
scroll to position [203, 0]
click at [740, 22] on icon "close" at bounding box center [740, 22] width 10 height 10
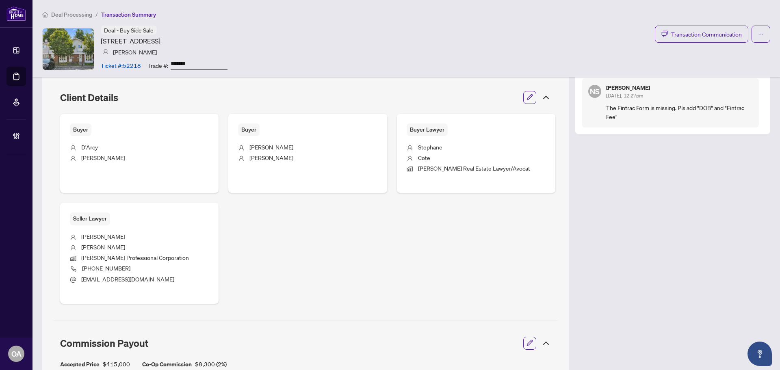
scroll to position [182, 0]
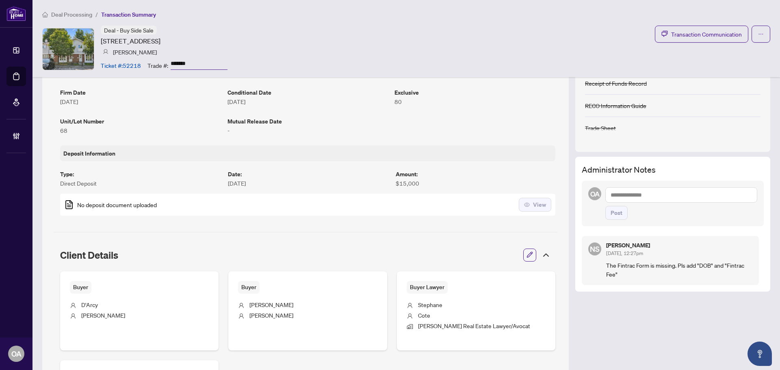
click at [620, 202] on textarea at bounding box center [682, 194] width 152 height 15
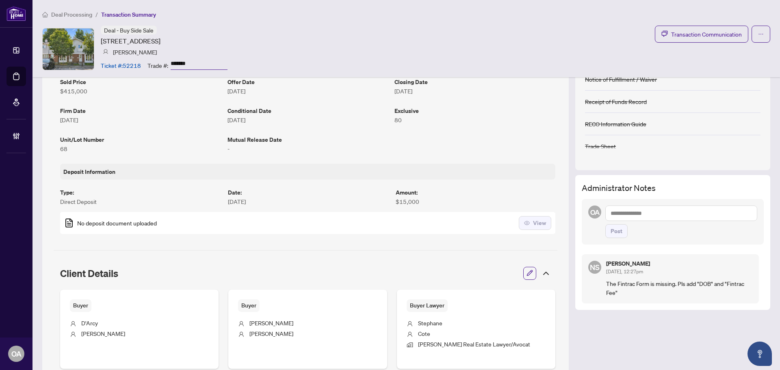
scroll to position [0, 0]
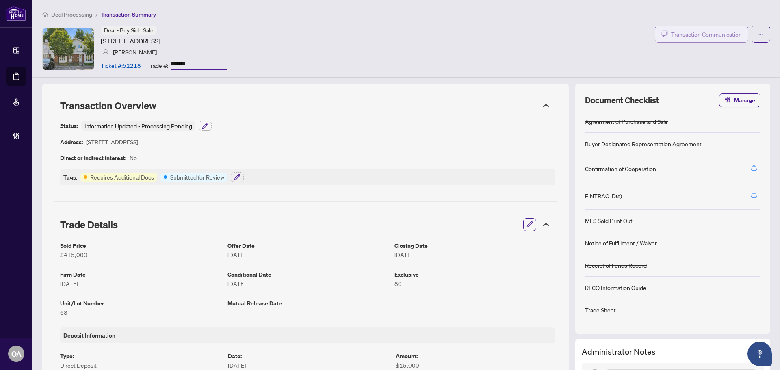
click at [686, 41] on button "Transaction Communication" at bounding box center [701, 34] width 93 height 17
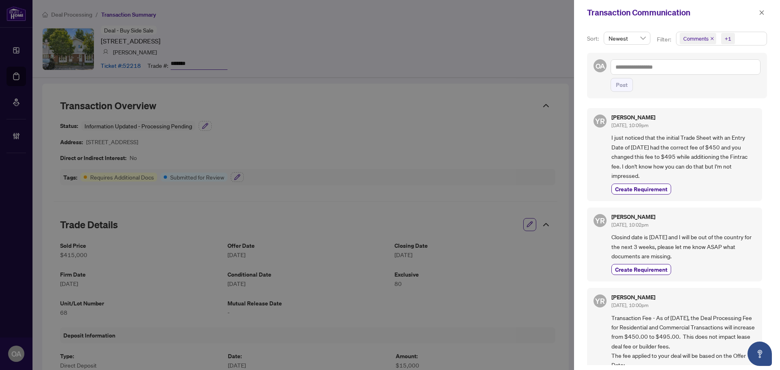
click at [711, 37] on icon "close" at bounding box center [712, 39] width 4 height 4
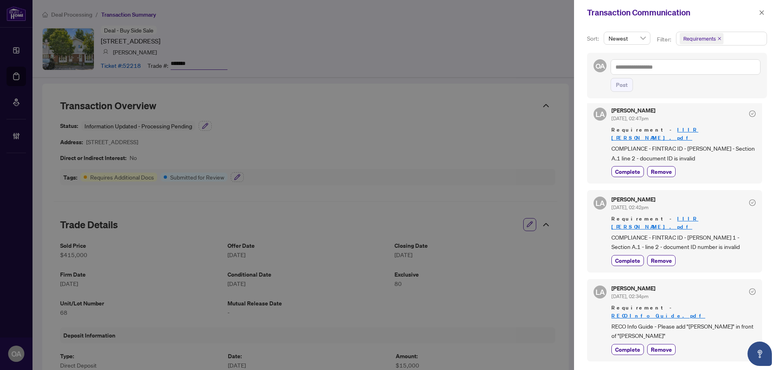
scroll to position [122, 0]
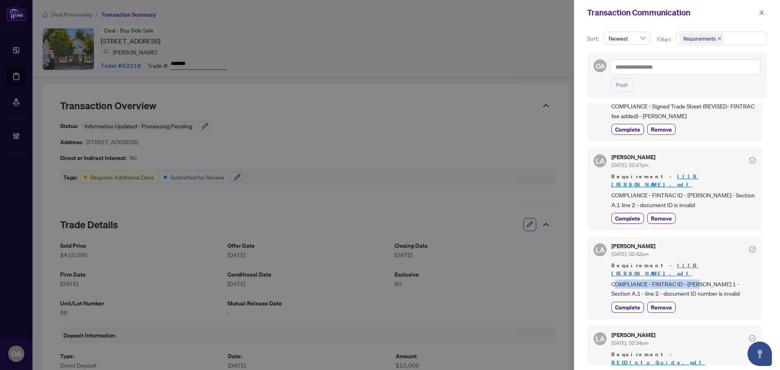
drag, startPoint x: 625, startPoint y: 268, endPoint x: 727, endPoint y: 268, distance: 102.8
click at [724, 280] on span "COMPLIANCE - FINTRAC ID - John - Pg 1 - Section A.1 - line 2 - document ID numb…" at bounding box center [684, 289] width 144 height 19
click at [727, 280] on span "COMPLIANCE - FINTRAC ID - John - Pg 1 - Section A.1 - line 2 - document ID numb…" at bounding box center [684, 289] width 144 height 19
drag, startPoint x: 680, startPoint y: 268, endPoint x: 732, endPoint y: 268, distance: 52.0
click at [730, 280] on span "COMPLIANCE - FINTRAC ID - John - Pg 1 - Section A.1 - line 2 - document ID numb…" at bounding box center [684, 289] width 144 height 19
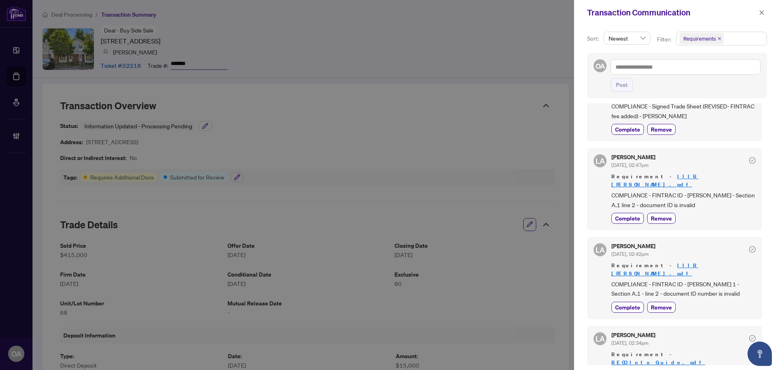
click at [732, 280] on span "COMPLIANCE - FINTRAC ID - John - Pg 1 - Section A.1 - line 2 - document ID numb…" at bounding box center [684, 289] width 144 height 19
drag, startPoint x: 710, startPoint y: 279, endPoint x: 605, endPoint y: 269, distance: 106.1
click at [605, 269] on div "LA Luna Almuhanna Sep/29/2025, 02:42pm Requirement - IIIR DArcy.pdf COMPLIANCE …" at bounding box center [674, 278] width 175 height 82
click at [685, 280] on span "COMPLIANCE - FINTRAC ID - John - Pg 1 - Section A.1 - line 2 - document ID numb…" at bounding box center [684, 289] width 144 height 19
drag, startPoint x: 677, startPoint y: 198, endPoint x: 605, endPoint y: 185, distance: 72.8
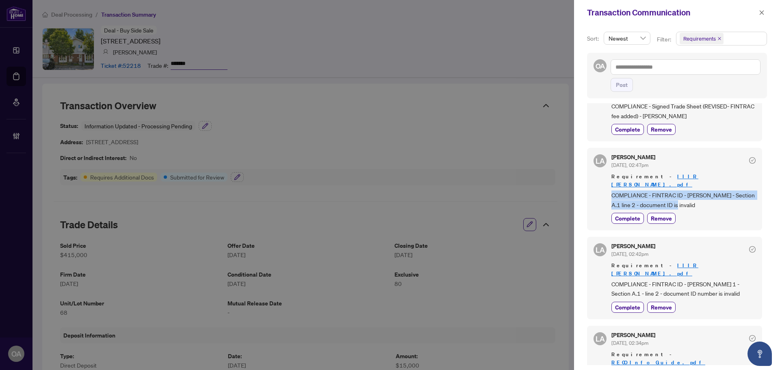
click at [603, 186] on div "LA Luna Almuhanna Sep/29/2025, 02:47pm Requirement - IIIR Erika.pdf COMPLIANCE …" at bounding box center [674, 189] width 175 height 82
click at [672, 191] on span "COMPLIANCE - FINTRAC ID - Erika - Section A.1 line 2 - document ID is invalid" at bounding box center [684, 200] width 144 height 19
click at [764, 9] on span "button" at bounding box center [762, 12] width 6 height 13
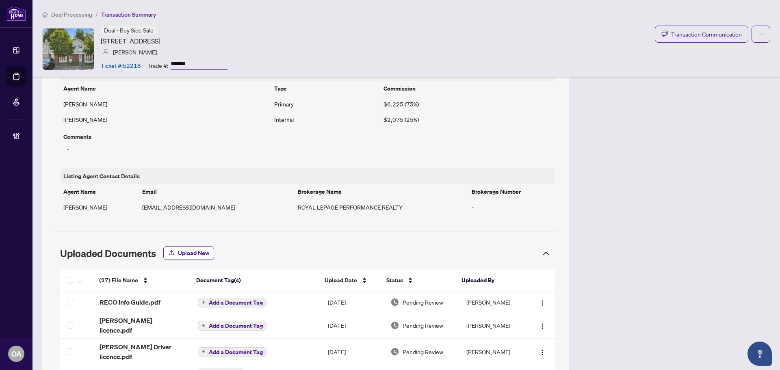
scroll to position [853, 0]
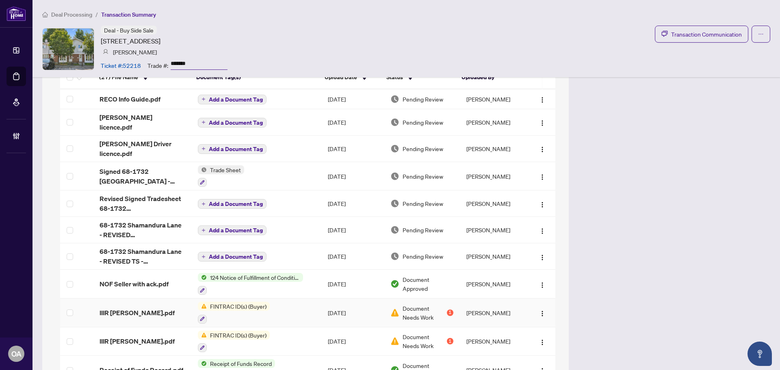
drag, startPoint x: 137, startPoint y: 299, endPoint x: 150, endPoint y: 295, distance: 14.1
click at [136, 308] on span "IIIR Erika.pdf" at bounding box center [137, 313] width 75 height 10
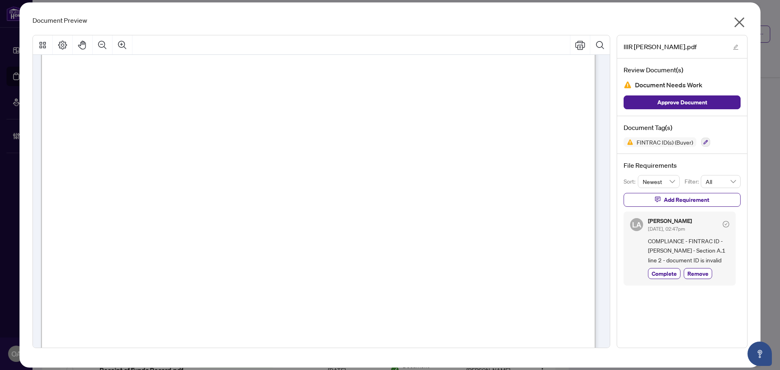
scroll to position [163, 0]
click at [740, 23] on icon "close" at bounding box center [740, 22] width 10 height 10
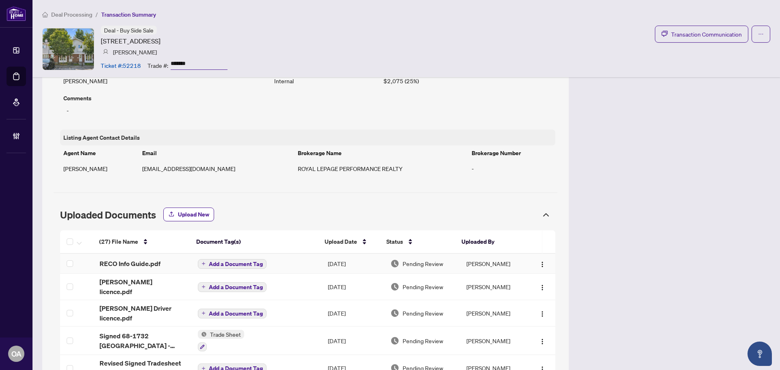
scroll to position [650, 0]
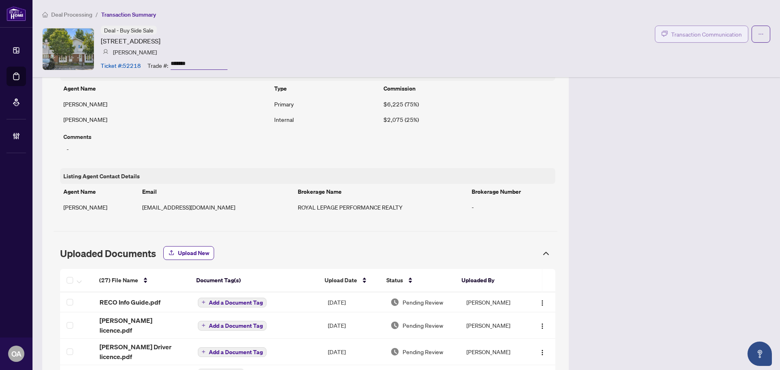
drag, startPoint x: 724, startPoint y: 24, endPoint x: 726, endPoint y: 32, distance: 8.4
click at [724, 24] on div "Deal Processing / Transaction Summary Deal - Buy Side Sale 1732 Shamandura Lane…" at bounding box center [407, 38] width 748 height 77
click at [726, 32] on span "Transaction Communication" at bounding box center [706, 34] width 71 height 9
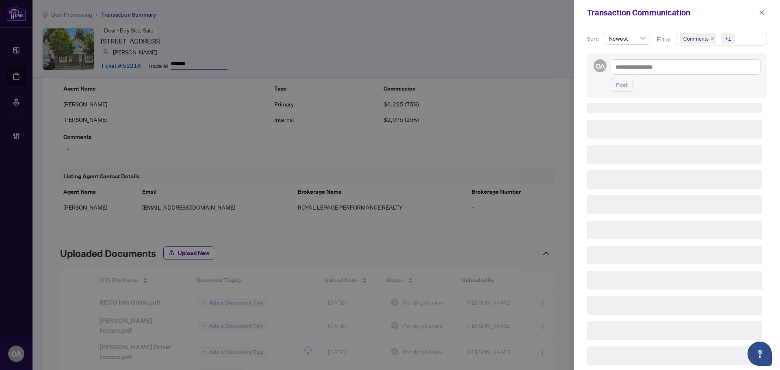
scroll to position [64, 0]
click at [713, 40] on icon "close" at bounding box center [712, 39] width 4 height 4
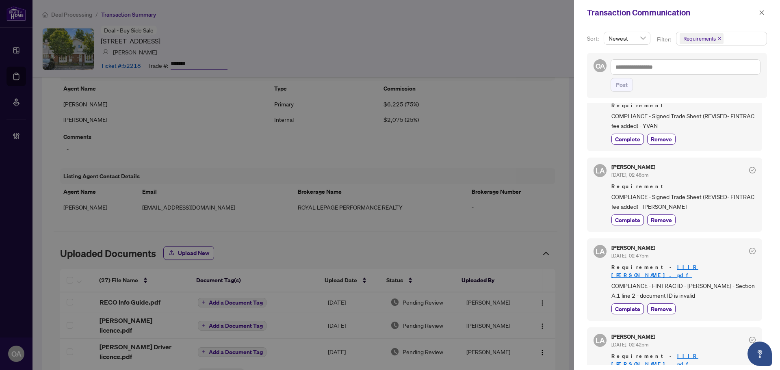
scroll to position [122, 0]
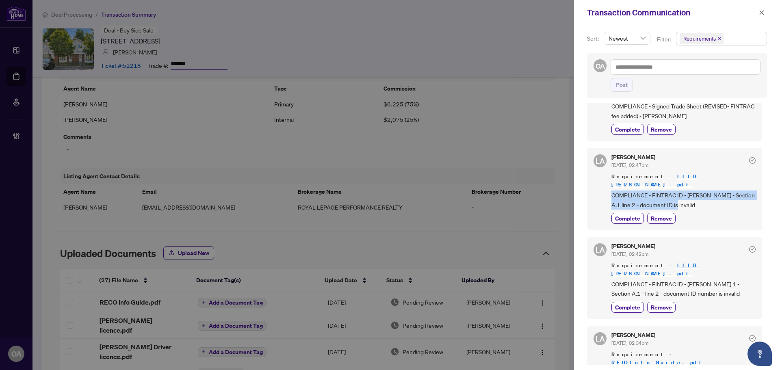
drag, startPoint x: 677, startPoint y: 195, endPoint x: 609, endPoint y: 187, distance: 68.1
click at [609, 187] on div "LA Luna Almuhanna Sep/29/2025, 02:47pm Requirement - IIIR Erika.pdf COMPLIANCE …" at bounding box center [674, 189] width 175 height 82
copy span "COMPLIANCE - FINTRAC ID - Erika - Section A.1 line 2 - document ID is invalid"
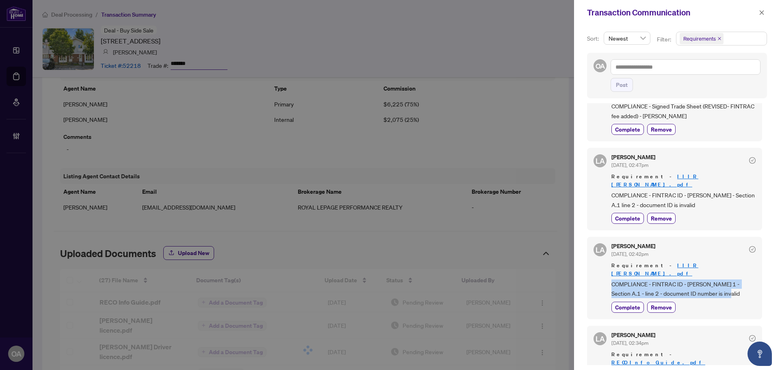
drag, startPoint x: 619, startPoint y: 270, endPoint x: 613, endPoint y: 267, distance: 6.7
click at [613, 280] on span "COMPLIANCE - FINTRAC ID - John - Pg 1 - Section A.1 - line 2 - document ID numb…" at bounding box center [684, 289] width 144 height 19
copy span "COMPLIANCE - FINTRAC ID - John - Pg 1 - Section A.1 - line 2 - document ID numb…"
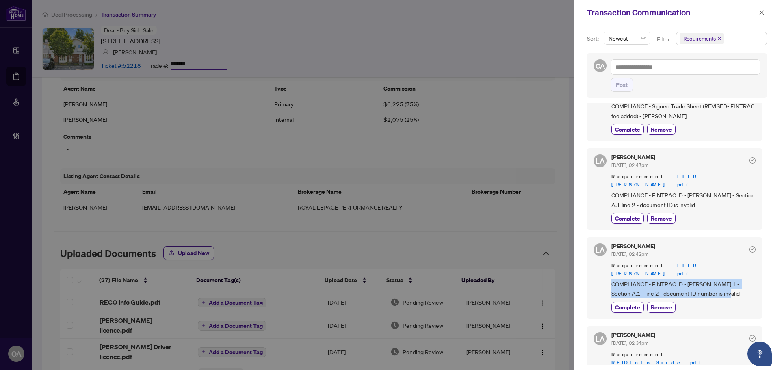
click at [727, 213] on div "Complete Remove" at bounding box center [684, 218] width 144 height 11
click at [763, 15] on icon "close" at bounding box center [762, 13] width 6 height 6
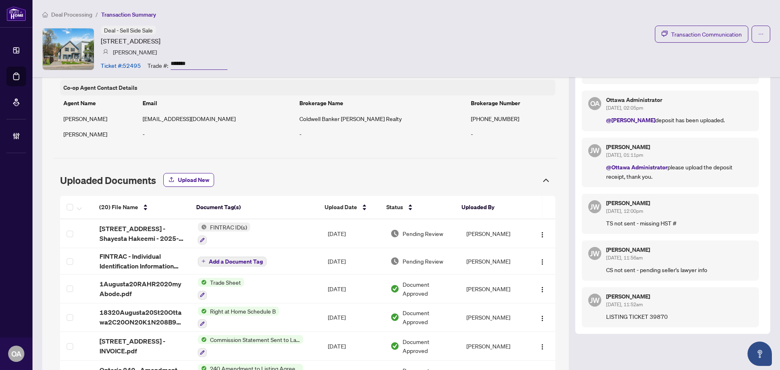
scroll to position [715, 0]
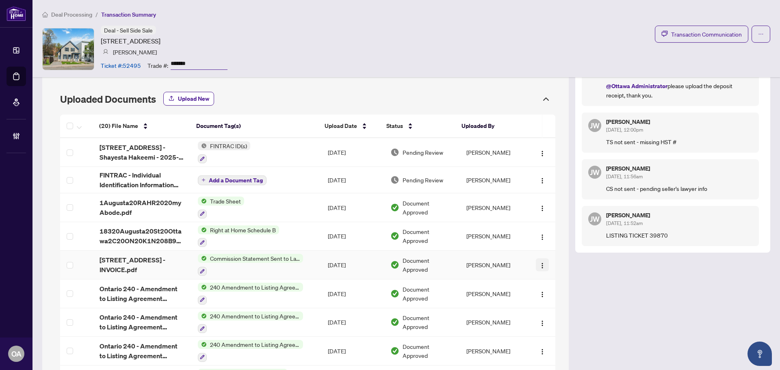
click at [542, 265] on button "button" at bounding box center [542, 264] width 13 height 13
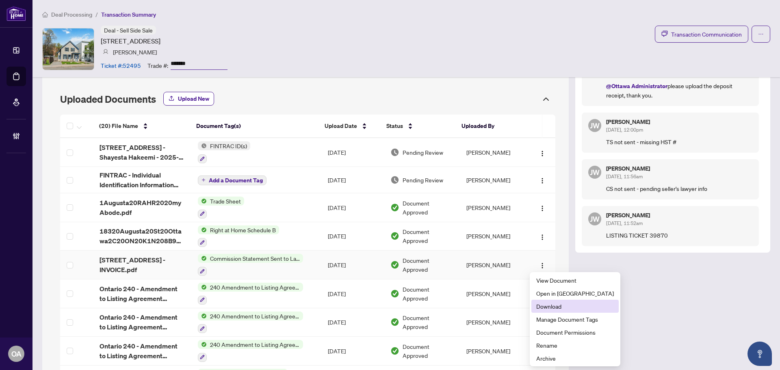
click at [559, 308] on span "Download" at bounding box center [575, 306] width 78 height 9
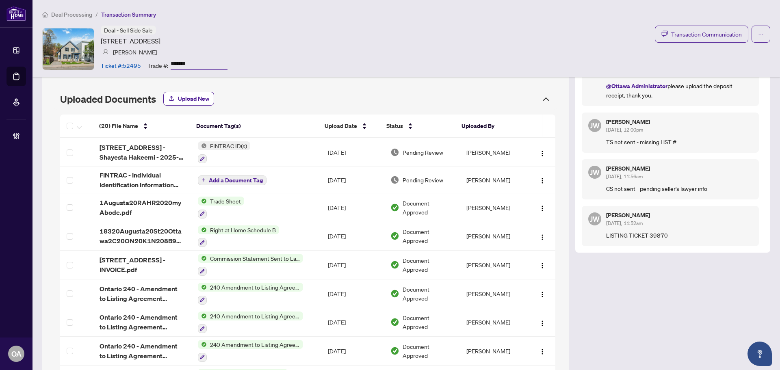
click at [339, 74] on div "Deal Processing / Transaction Summary Deal - Sell Side Sale 183 Augusta St, Ott…" at bounding box center [407, 38] width 748 height 77
click at [0, 0] on link "Deal Processing" at bounding box center [0, 0] width 0 height 0
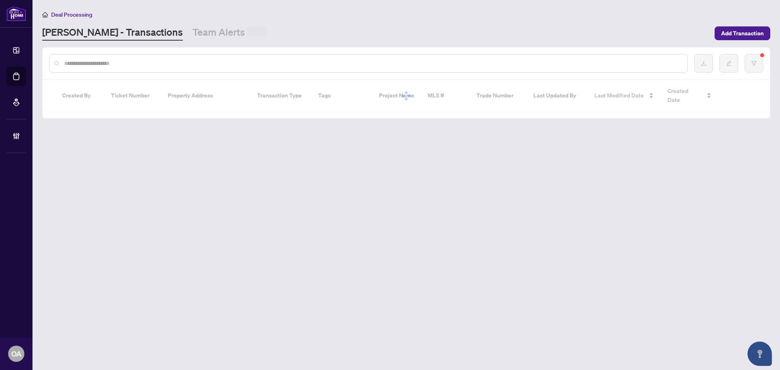
click at [107, 63] on input "text" at bounding box center [372, 63] width 617 height 9
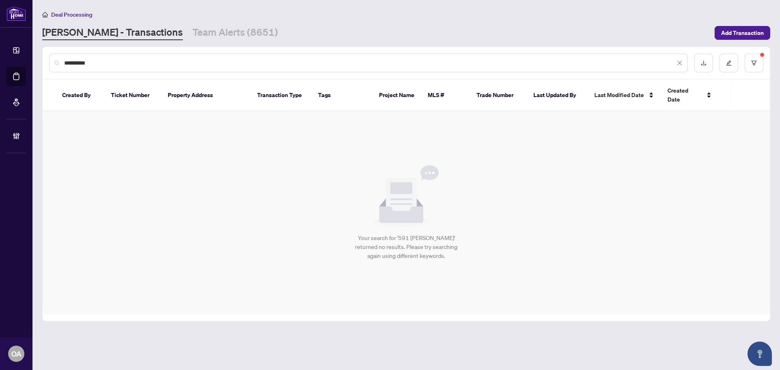
drag, startPoint x: 319, startPoint y: 63, endPoint x: 77, endPoint y: 66, distance: 242.2
click at [77, 66] on input "**********" at bounding box center [369, 63] width 611 height 9
click at [115, 63] on input "**********" at bounding box center [369, 63] width 611 height 9
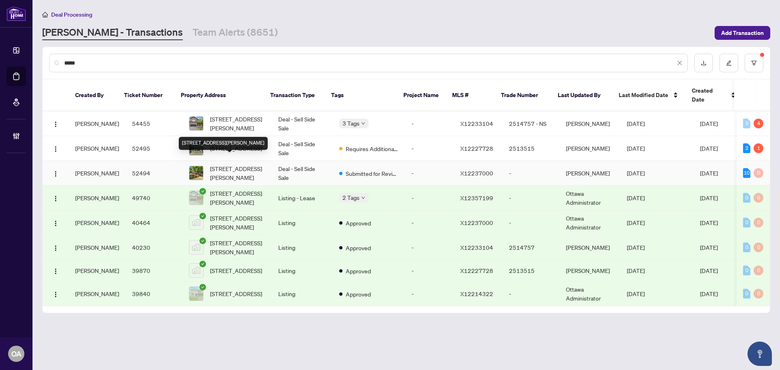
click at [248, 164] on span "599 Donald St, Ottawa, Ontario K1K 1L3, Canada" at bounding box center [237, 173] width 55 height 18
drag, startPoint x: 144, startPoint y: 59, endPoint x: 4, endPoint y: 66, distance: 140.0
click at [4, 66] on div "Dashboard Deal Processing Mortgage Referrals Brokerage Management OA Ottawa Adm…" at bounding box center [390, 185] width 780 height 370
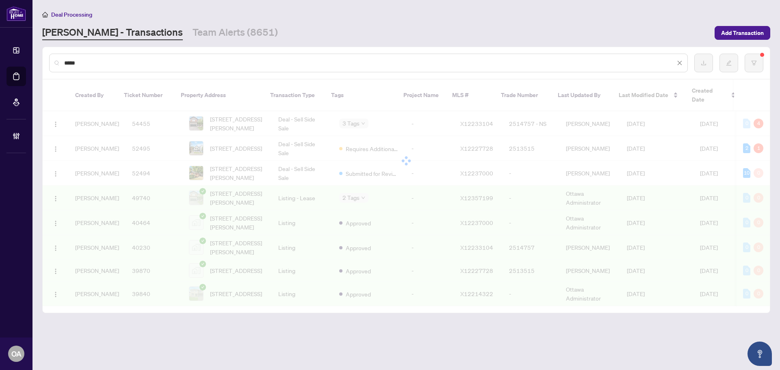
type input "*****"
drag, startPoint x: 419, startPoint y: 188, endPoint x: 553, endPoint y: 204, distance: 135.1
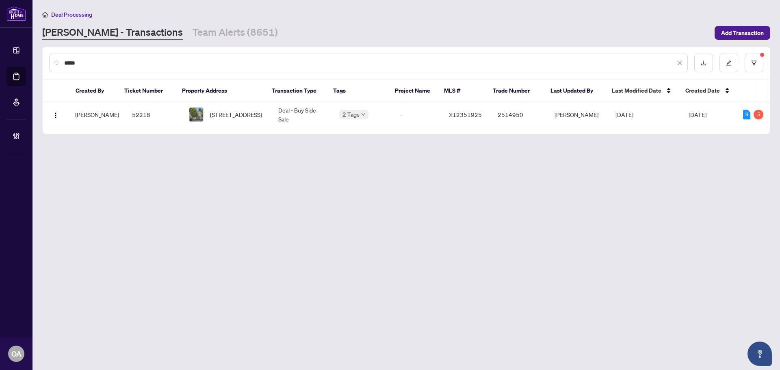
drag, startPoint x: 553, startPoint y: 204, endPoint x: 247, endPoint y: 123, distance: 316.6
click at [247, 123] on td "68-1732 Shamandura Lane, Orleans, Ontario K1C 6Z9, Canada" at bounding box center [226, 114] width 89 height 25
click at [234, 111] on span "68-1732 Shamandura Lane, Orleans, Ontario K1C 6Z9, Canada" at bounding box center [236, 114] width 52 height 9
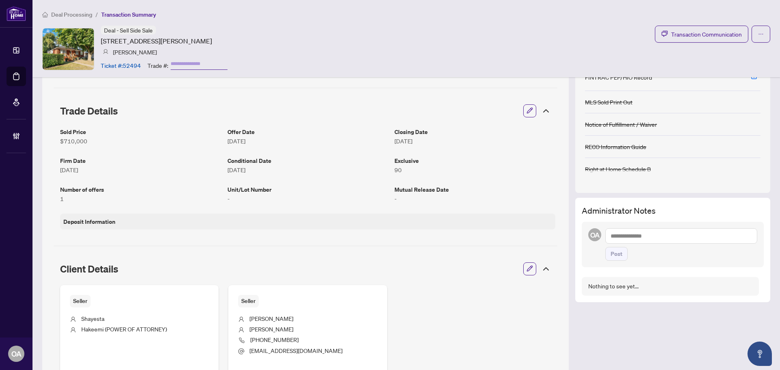
scroll to position [19, 0]
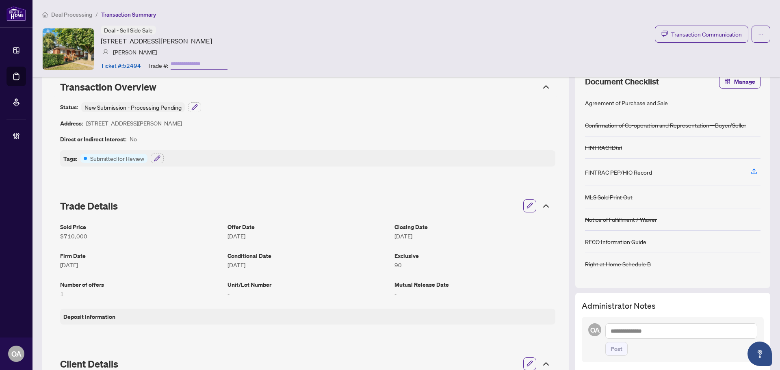
click at [338, 222] on article "Offer Date" at bounding box center [308, 226] width 161 height 9
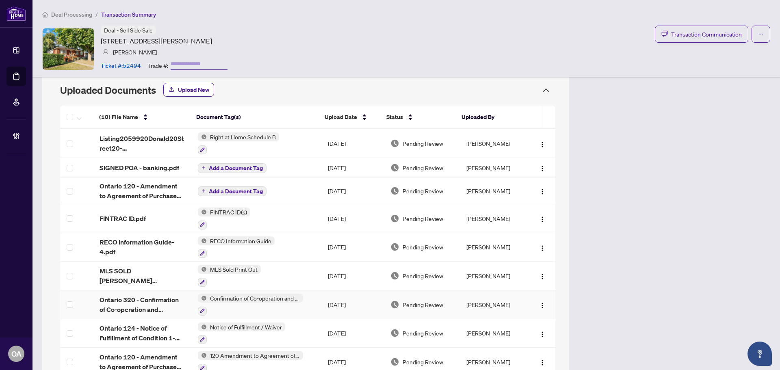
scroll to position [628, 0]
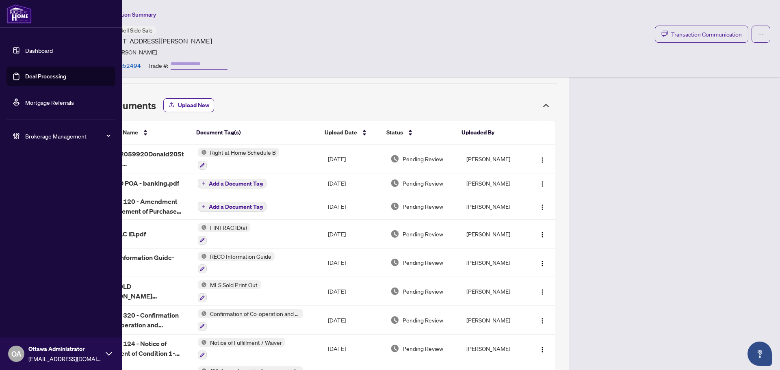
click at [37, 76] on link "Deal Processing" at bounding box center [45, 76] width 41 height 7
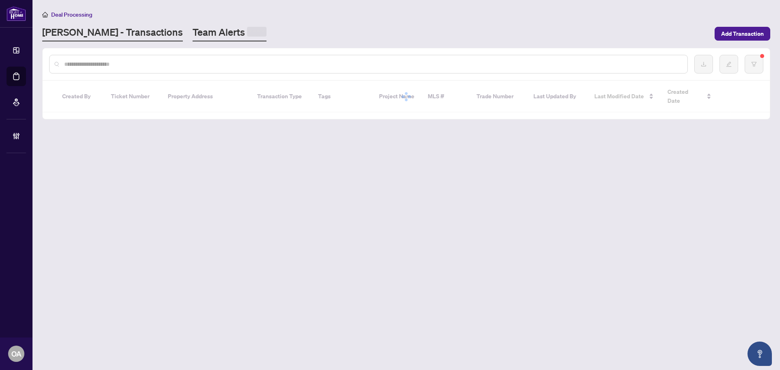
click at [193, 29] on link "Team Alerts" at bounding box center [230, 34] width 74 height 16
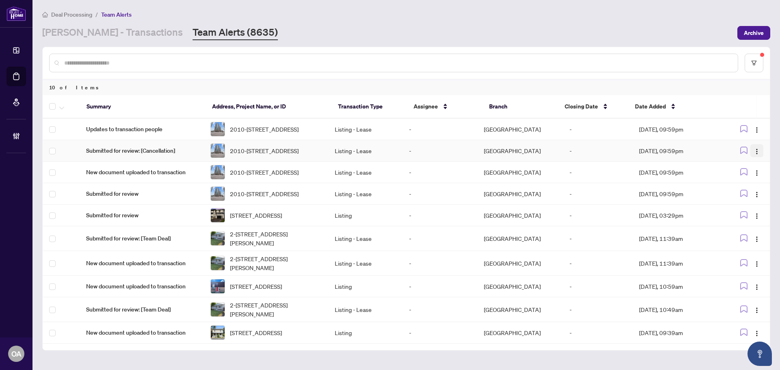
click at [758, 156] on button "button" at bounding box center [757, 150] width 13 height 13
click at [752, 194] on span "Complete Item" at bounding box center [736, 197] width 38 height 9
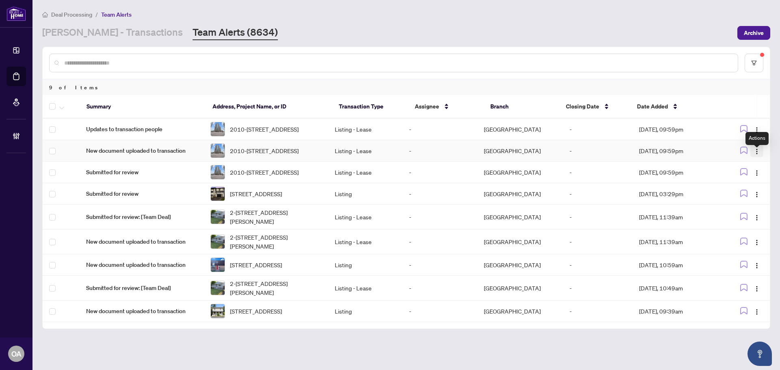
click at [754, 154] on span "button" at bounding box center [757, 150] width 7 height 9
click at [757, 194] on span "Complete Item" at bounding box center [738, 197] width 38 height 9
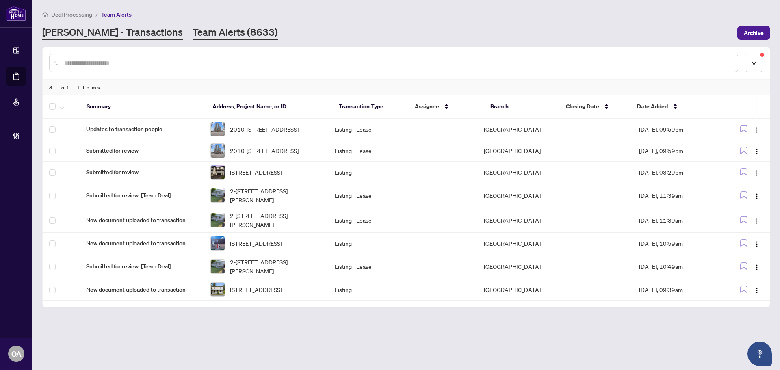
click at [57, 35] on link "RAHR - Transactions" at bounding box center [112, 33] width 141 height 15
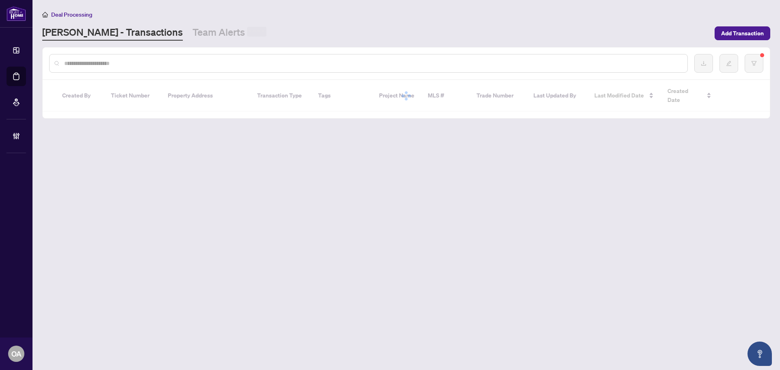
click at [93, 67] on input "text" at bounding box center [372, 63] width 617 height 9
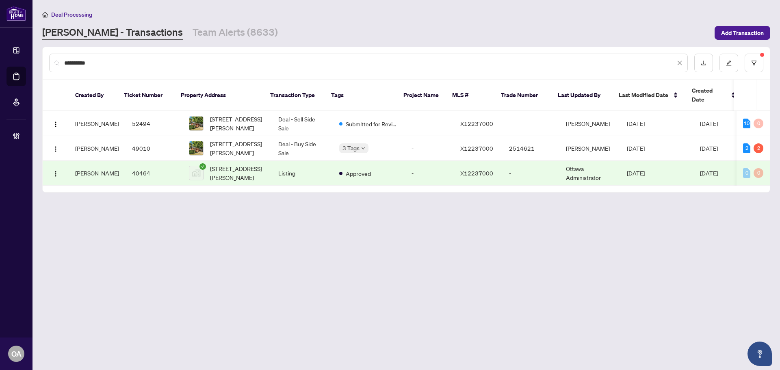
type input "**********"
click at [234, 117] on span "[STREET_ADDRESS][PERSON_NAME]" at bounding box center [237, 124] width 55 height 18
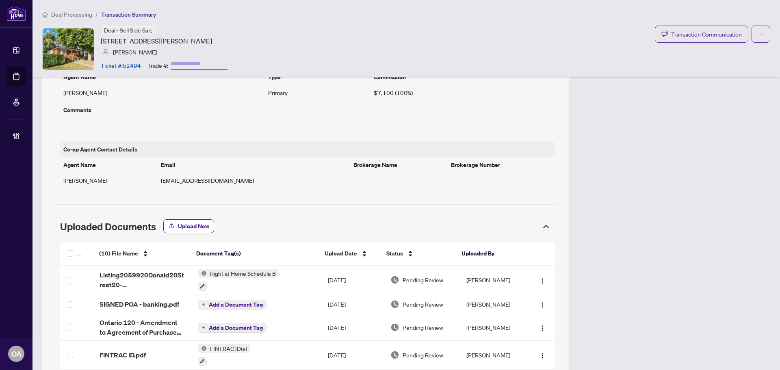
scroll to position [532, 0]
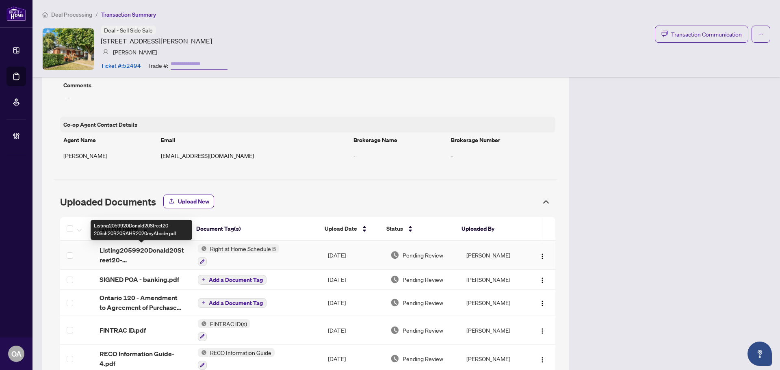
click at [158, 248] on span "Listing2059920Donald20Street20-20Sch20B20RAHR2020myAbode.pdf" at bounding box center [142, 255] width 85 height 20
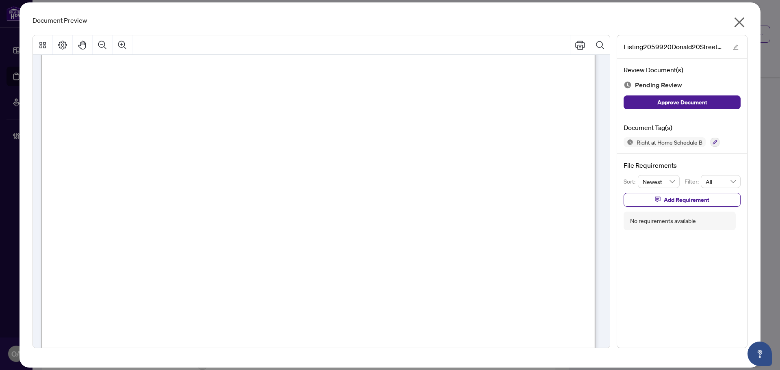
scroll to position [244, 0]
click at [745, 16] on icon "close" at bounding box center [739, 22] width 13 height 13
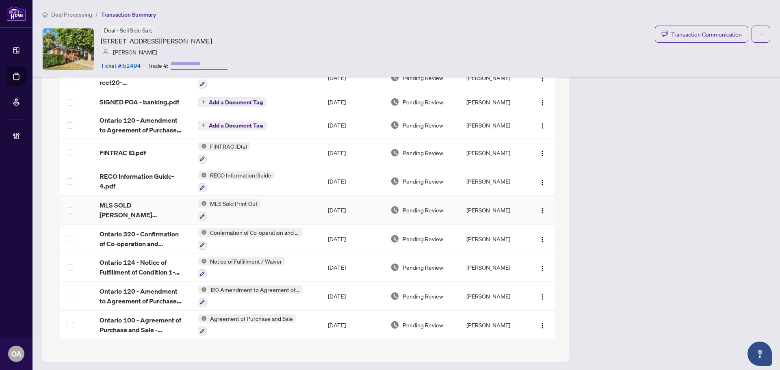
scroll to position [344, 0]
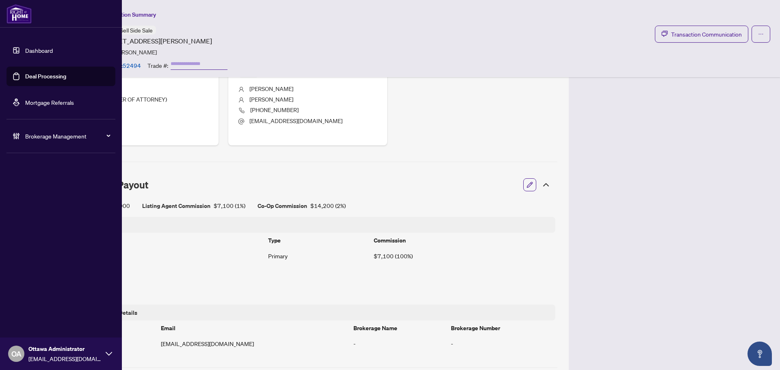
click at [26, 75] on link "Deal Processing" at bounding box center [45, 76] width 41 height 7
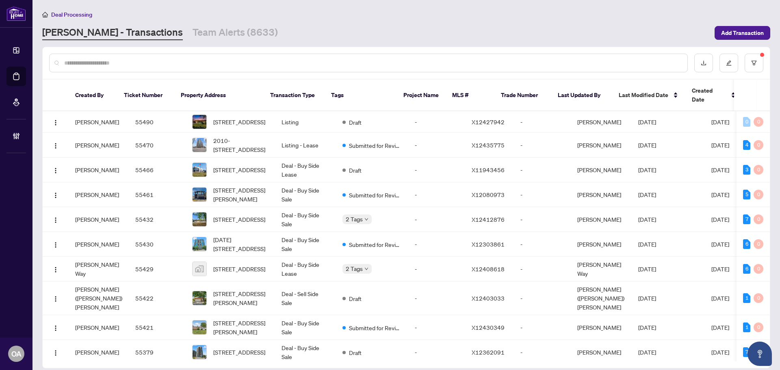
click at [151, 57] on div at bounding box center [368, 63] width 639 height 19
click at [157, 63] on input "text" at bounding box center [372, 63] width 617 height 9
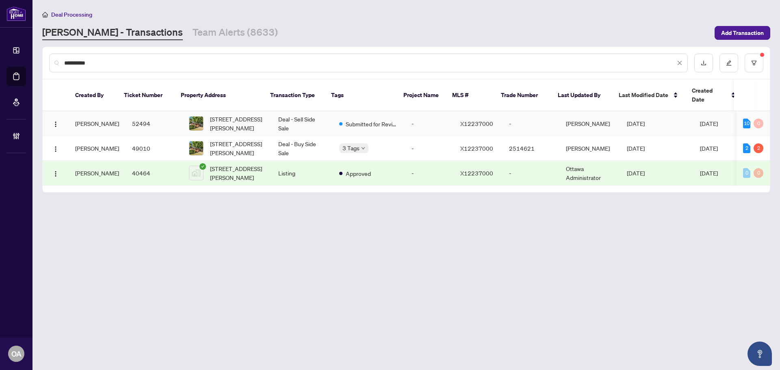
type input "**********"
click at [236, 115] on span "[STREET_ADDRESS][PERSON_NAME]" at bounding box center [237, 124] width 55 height 18
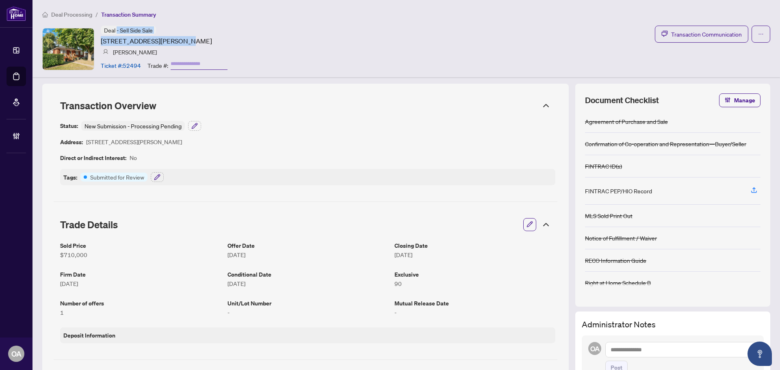
drag, startPoint x: 117, startPoint y: 30, endPoint x: 213, endPoint y: 30, distance: 96.3
click at [211, 30] on div "Deal - Sell Side Sale [STREET_ADDRESS][PERSON_NAME] [PERSON_NAME] Ticket #: 524…" at bounding box center [164, 49] width 127 height 47
click at [214, 30] on div "Deal - Sell Side Sale [STREET_ADDRESS][PERSON_NAME] [PERSON_NAME] Ticket #: 524…" at bounding box center [164, 49] width 127 height 47
click at [317, 147] on div "Status: New Submission - Processing Pending Address: [STREET_ADDRESS][PERSON_NA…" at bounding box center [307, 153] width 495 height 64
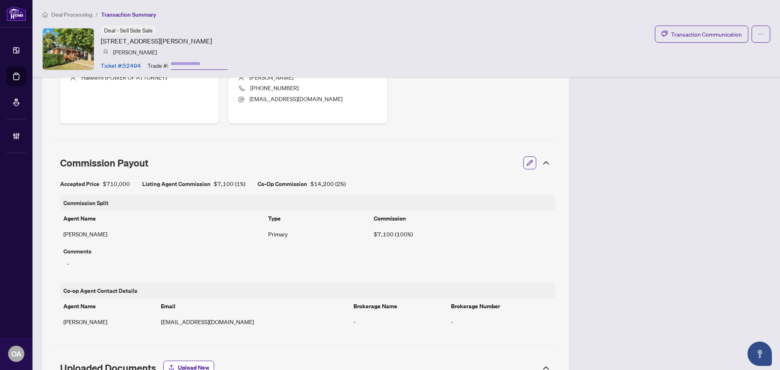
drag, startPoint x: 232, startPoint y: 190, endPoint x: 182, endPoint y: 193, distance: 50.1
click at [181, 193] on div "Accepted Price $710,000 Listing Agent Commission $7,100 ( 1% ) Co-Op Commission…" at bounding box center [307, 254] width 495 height 150
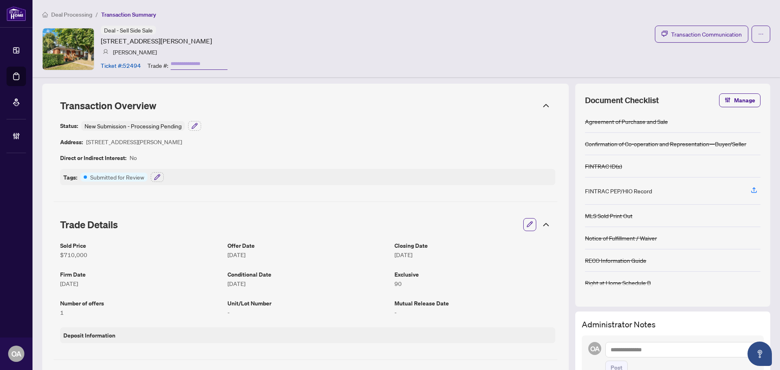
click at [682, 164] on div "FINTRAC ID(s)" at bounding box center [673, 166] width 176 height 22
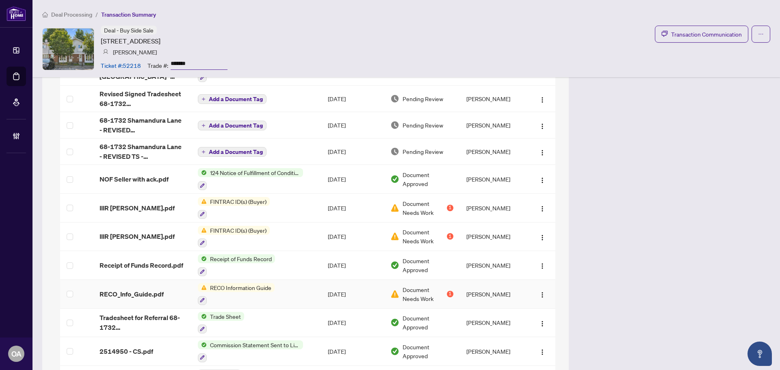
scroll to position [930, 0]
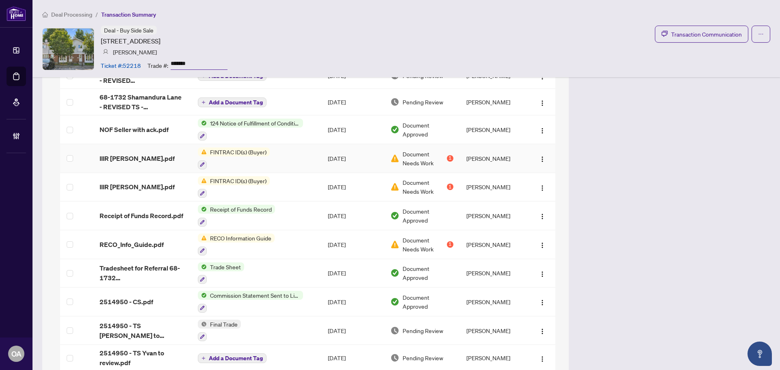
click at [134, 154] on span "IIIR [PERSON_NAME].pdf" at bounding box center [137, 159] width 75 height 10
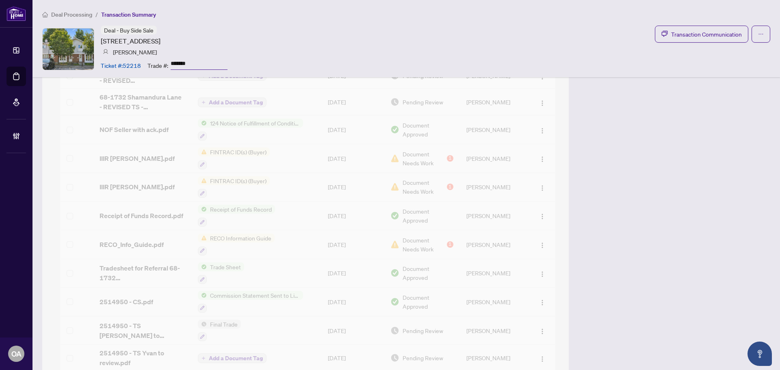
scroll to position [1017, 0]
click at [124, 145] on div "(27) File Name Document Tag(s) Upload Date Status Uploaded By (27) File Name Do…" at bounding box center [307, 299] width 495 height 776
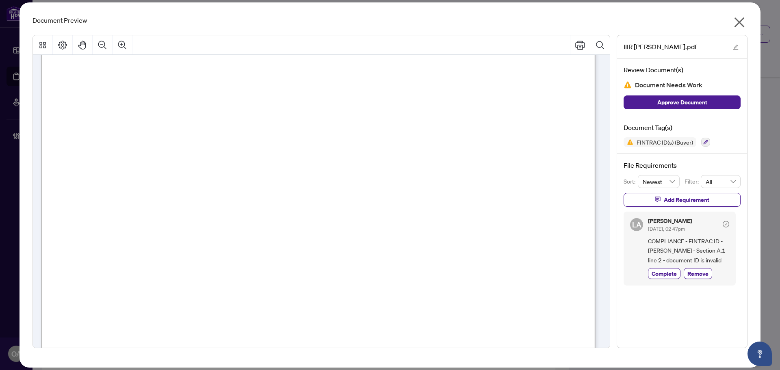
scroll to position [244, 0]
drag, startPoint x: 238, startPoint y: 179, endPoint x: 309, endPoint y: 179, distance: 71.5
drag, startPoint x: 738, startPoint y: 24, endPoint x: 660, endPoint y: 0, distance: 82.0
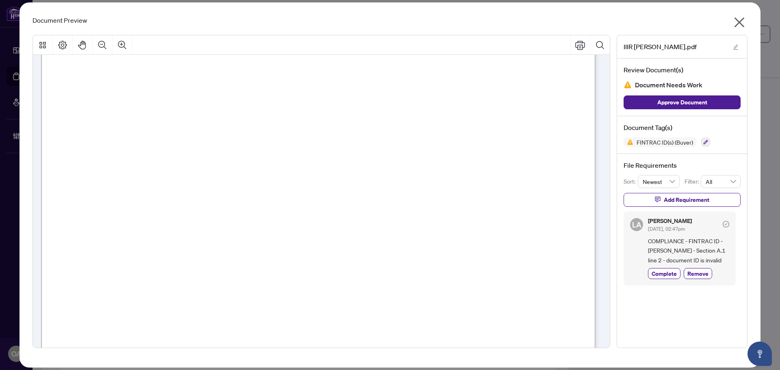
click at [738, 24] on icon "close" at bounding box center [740, 22] width 10 height 10
